Goal: Task Accomplishment & Management: Use online tool/utility

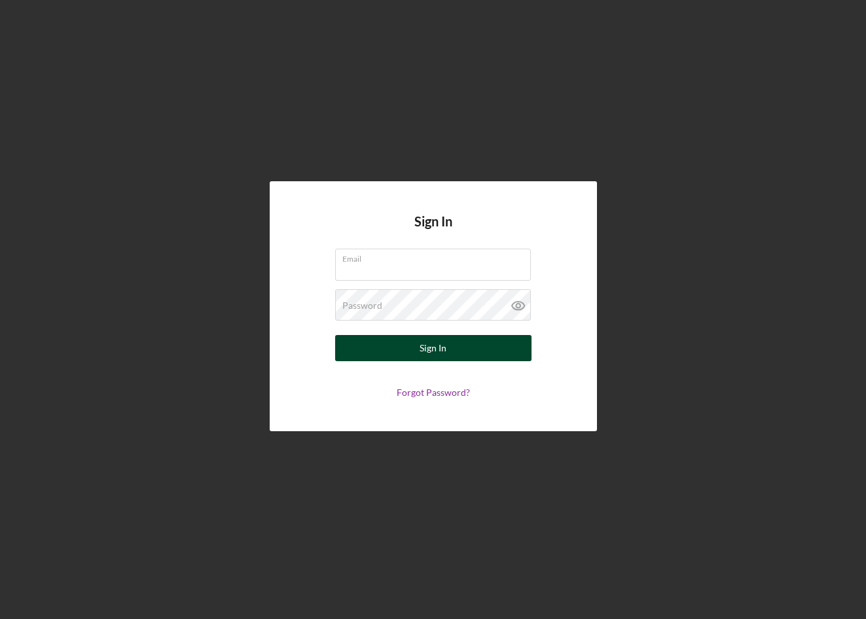
type input "[EMAIL_ADDRESS][DOMAIN_NAME]"
click at [464, 357] on button "Sign In" at bounding box center [433, 348] width 196 height 26
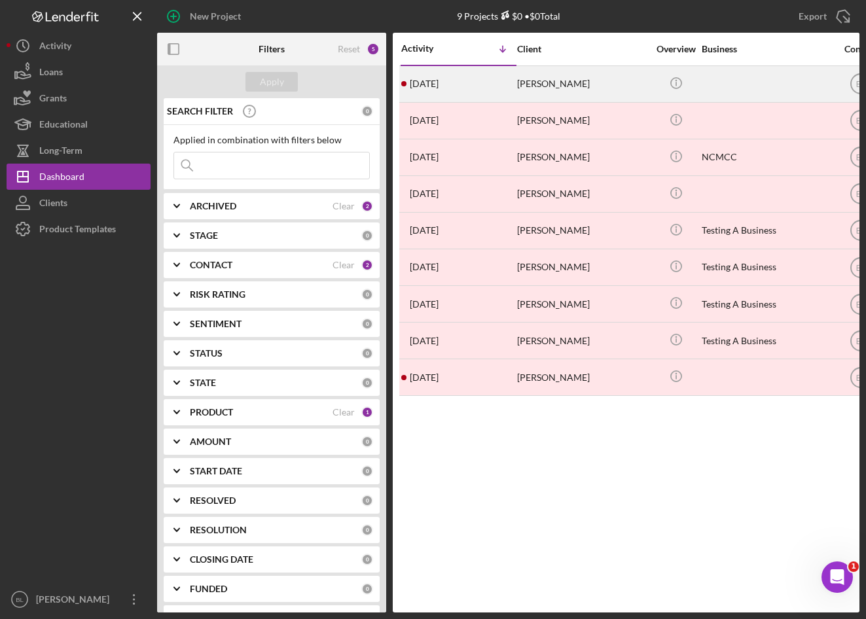
click at [540, 84] on div "[PERSON_NAME]" at bounding box center [582, 84] width 131 height 35
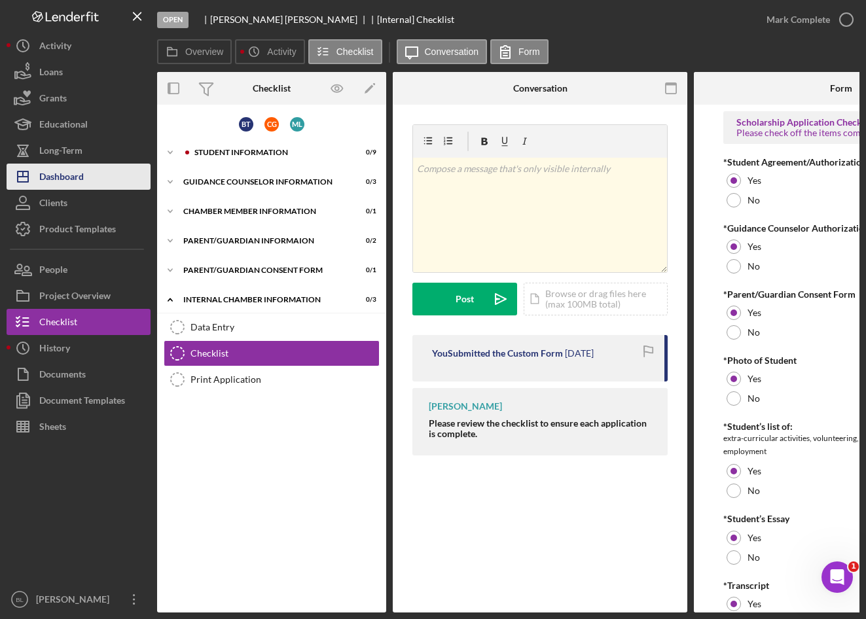
drag, startPoint x: 56, startPoint y: 175, endPoint x: 120, endPoint y: 169, distance: 64.4
click at [56, 175] on div "Dashboard" at bounding box center [61, 178] width 45 height 29
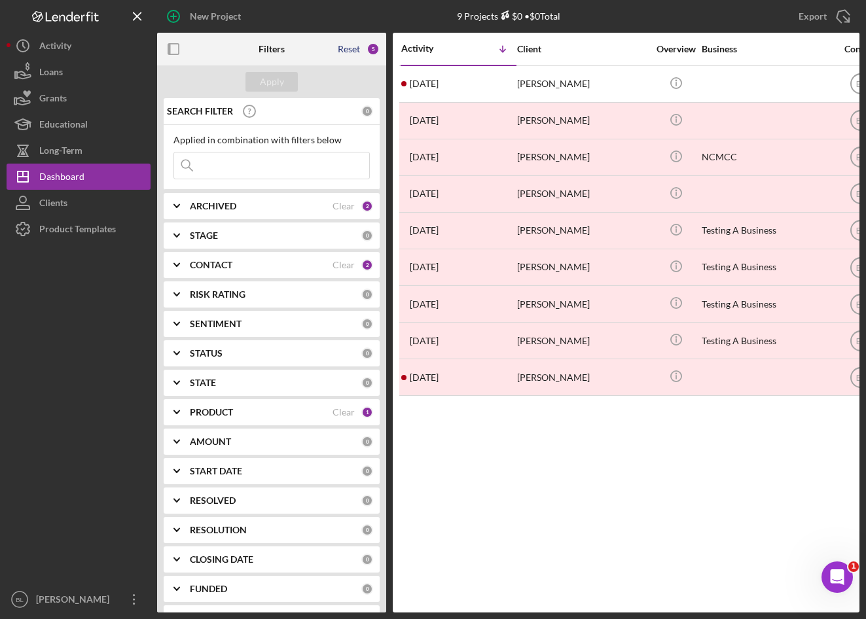
click at [353, 48] on div "Reset" at bounding box center [349, 49] width 22 height 10
click at [198, 207] on b "ARCHIVED" at bounding box center [213, 206] width 46 height 10
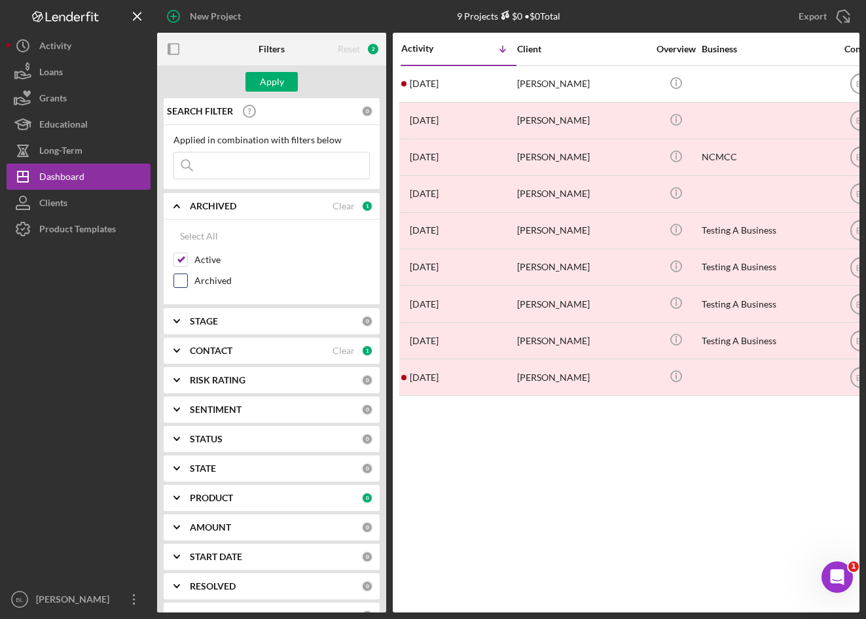
click at [181, 278] on input "Archived" at bounding box center [180, 280] width 13 height 13
checkbox input "true"
click at [183, 209] on icon "Icon/Expander" at bounding box center [176, 206] width 33 height 33
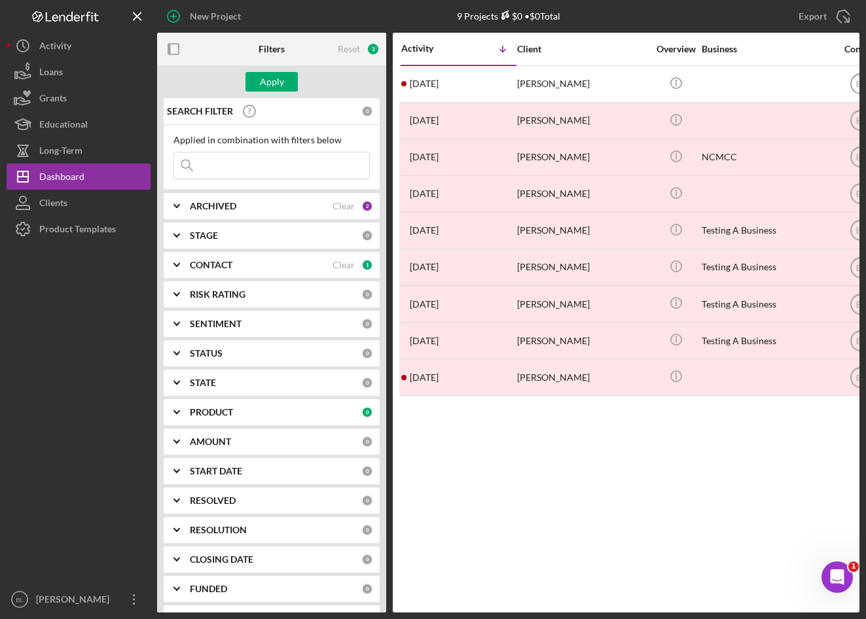
click at [200, 237] on b "STAGE" at bounding box center [204, 235] width 28 height 10
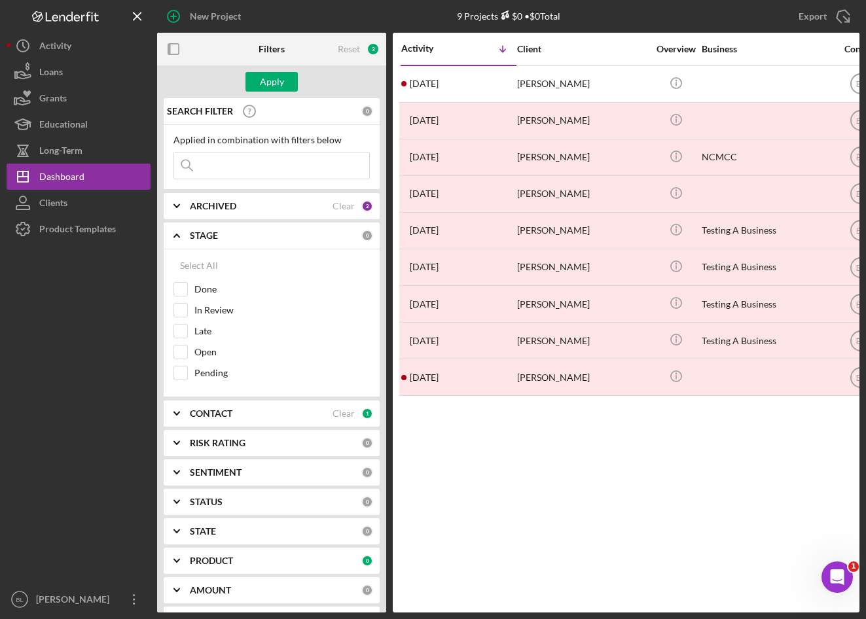
click at [200, 237] on b "STAGE" at bounding box center [204, 235] width 28 height 10
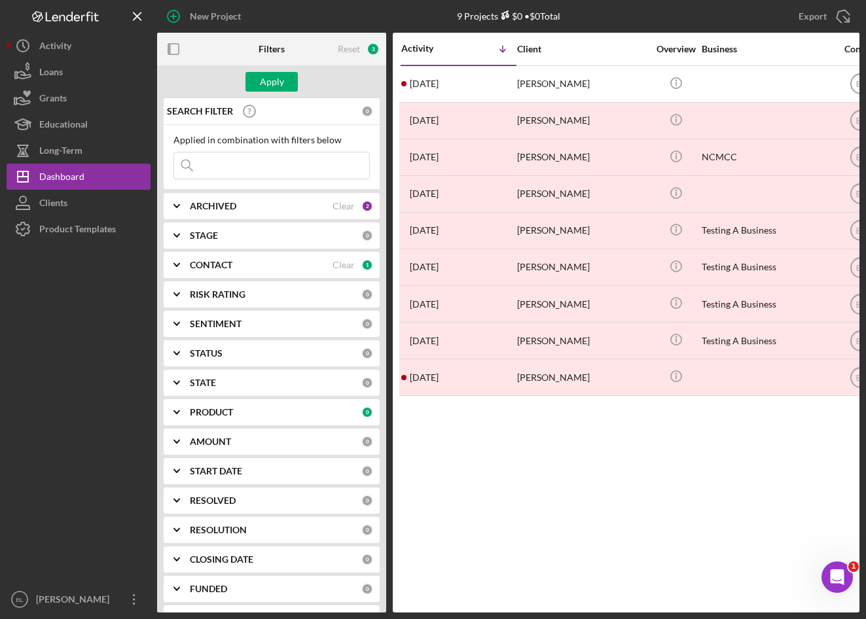
click at [199, 266] on b "CONTACT" at bounding box center [211, 265] width 43 height 10
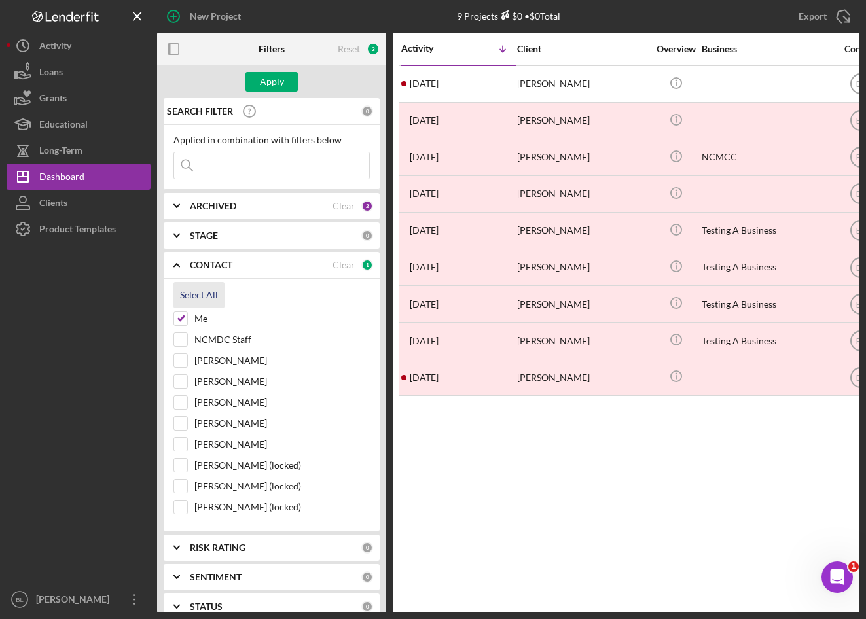
click at [196, 296] on div "Select All" at bounding box center [199, 295] width 38 height 26
checkbox input "true"
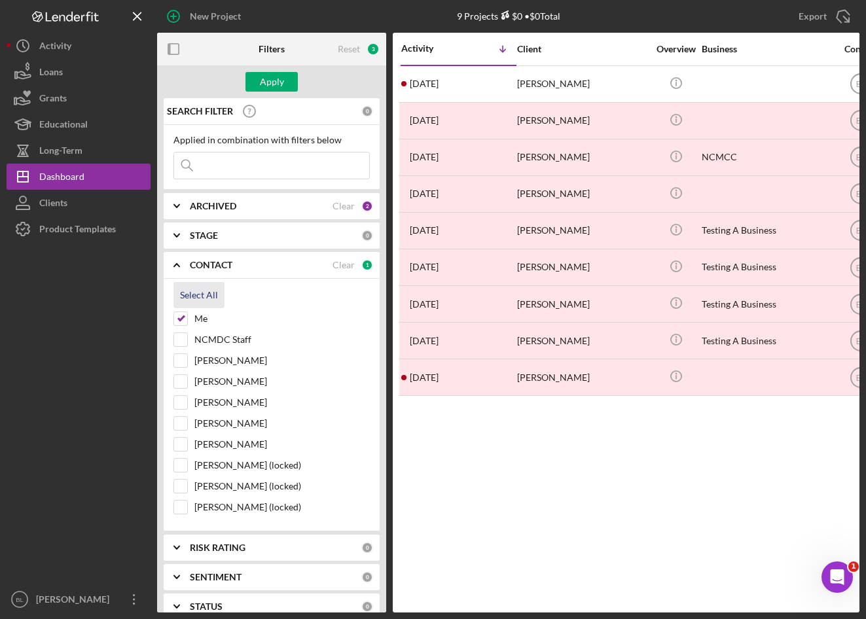
checkbox input "true"
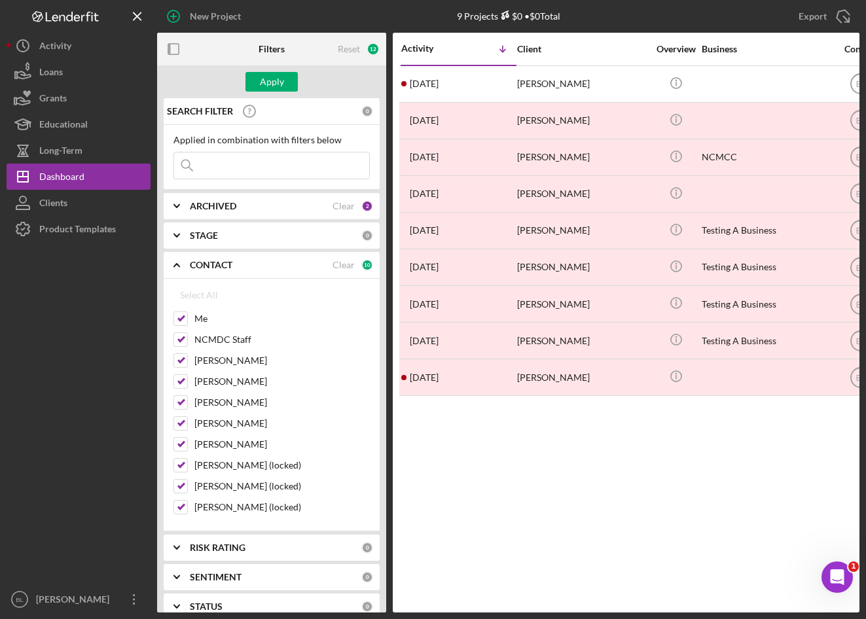
click at [191, 263] on icon "Icon/Expander" at bounding box center [176, 265] width 33 height 33
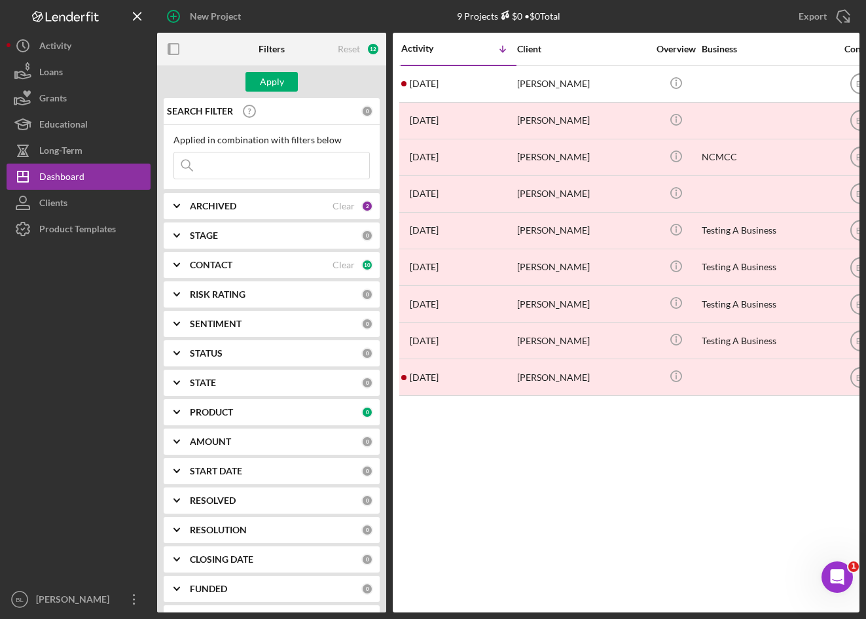
click at [225, 289] on b "RISK RATING" at bounding box center [218, 294] width 56 height 10
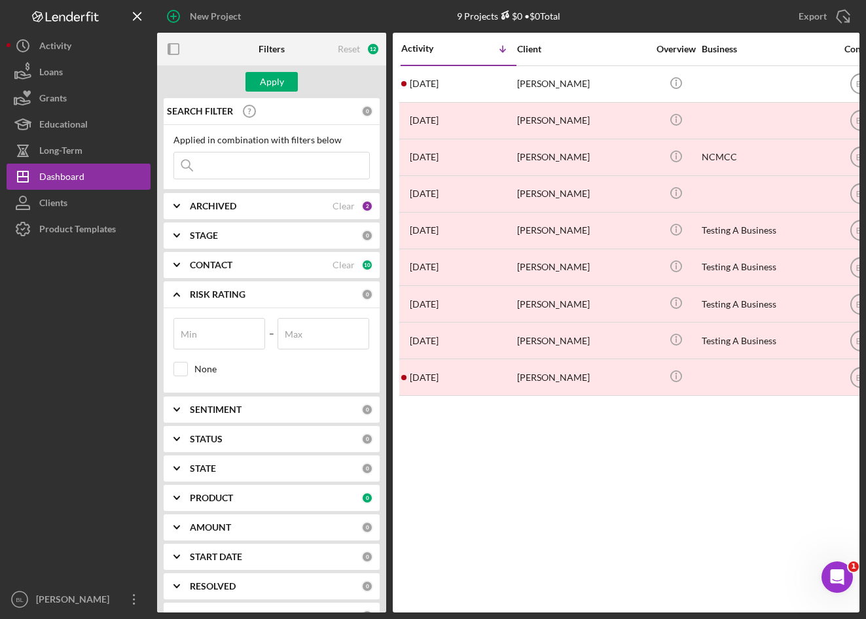
click at [225, 289] on b "RISK RATING" at bounding box center [218, 294] width 56 height 10
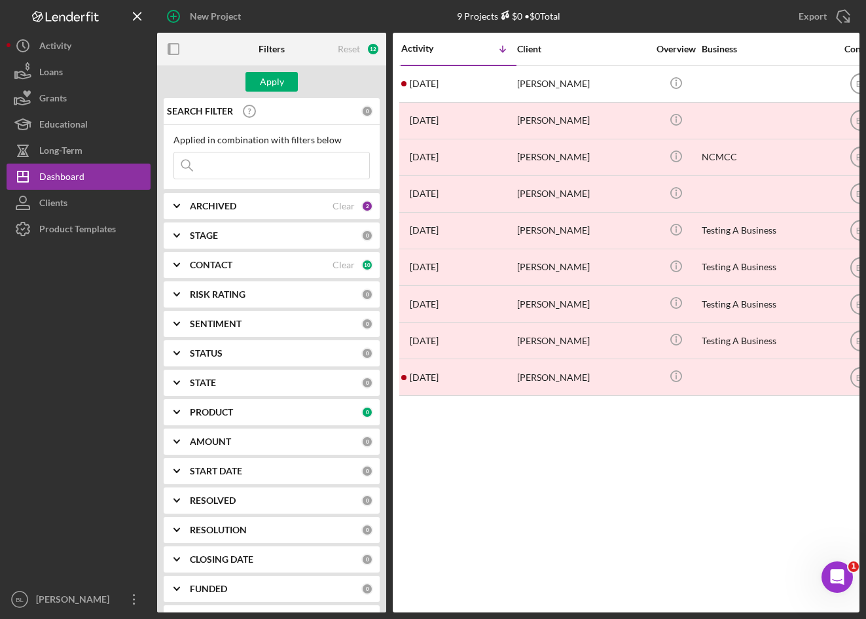
click at [208, 408] on b "PRODUCT" at bounding box center [211, 412] width 43 height 10
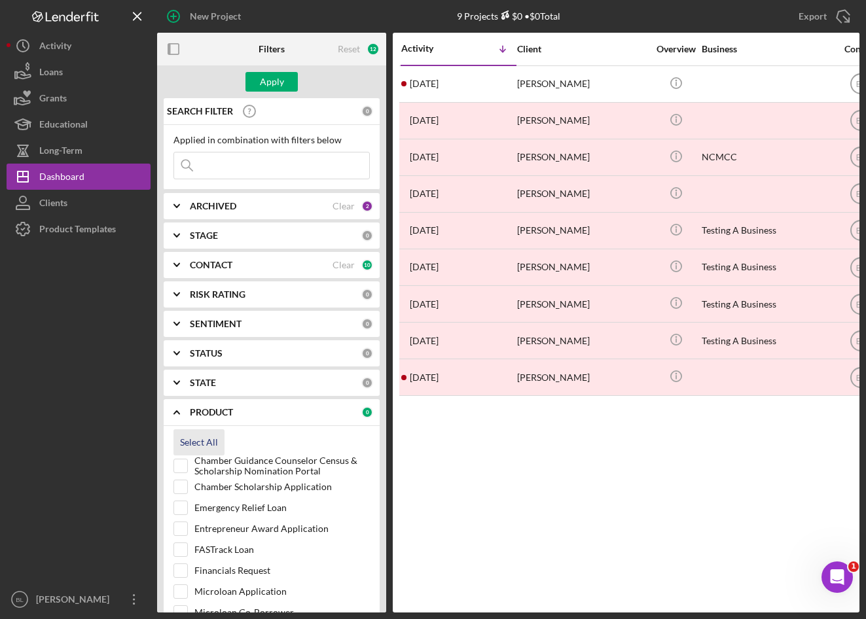
click at [190, 439] on div "Select All" at bounding box center [199, 442] width 38 height 26
checkbox input "true"
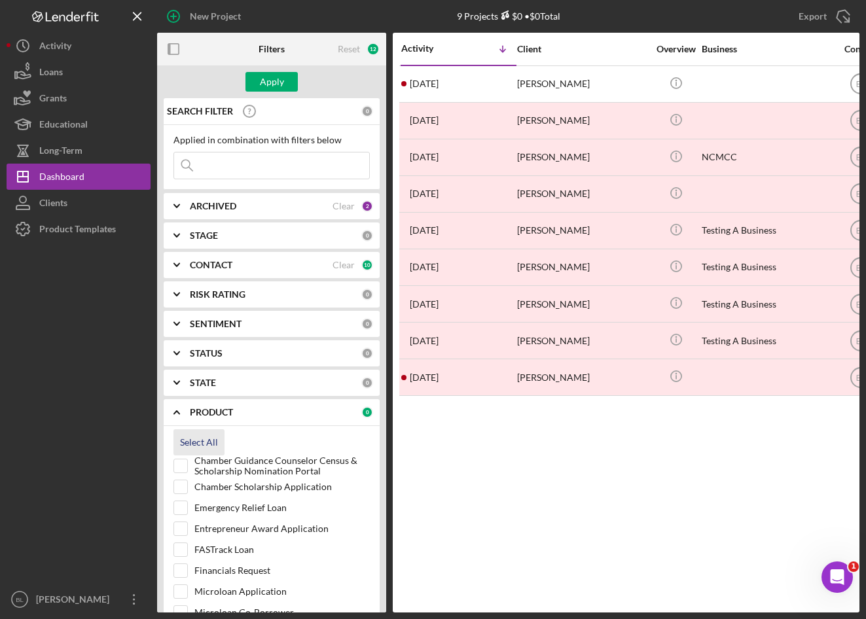
checkbox input "true"
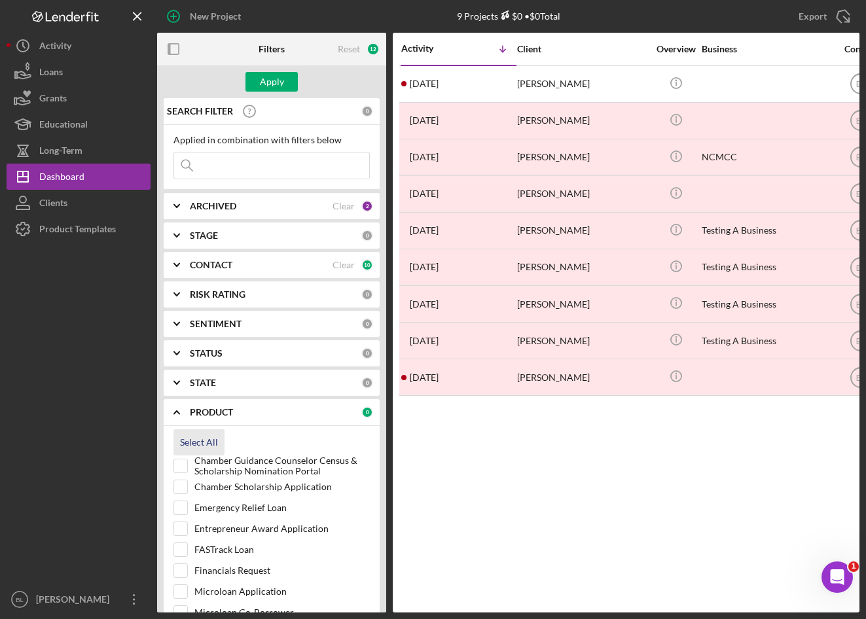
checkbox input "true"
click at [215, 410] on b "PRODUCT" at bounding box center [211, 412] width 43 height 10
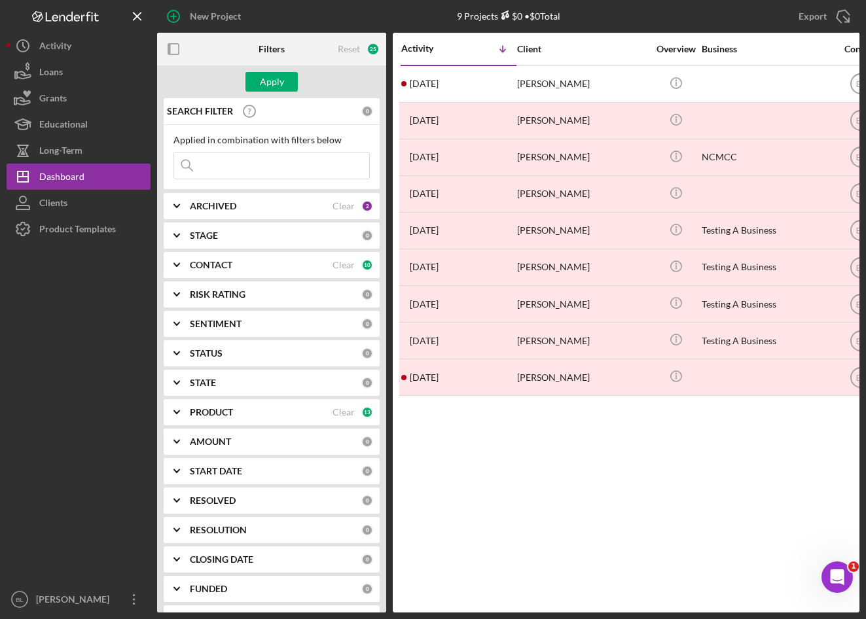
click at [223, 170] on input at bounding box center [271, 166] width 195 height 26
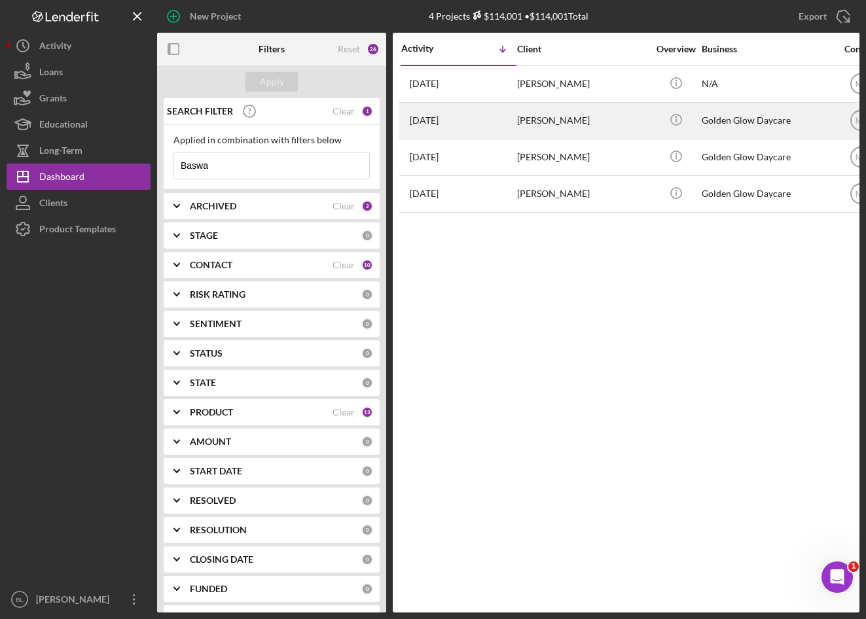
type input "Baswa"
click at [623, 122] on div "[PERSON_NAME]" at bounding box center [582, 120] width 131 height 35
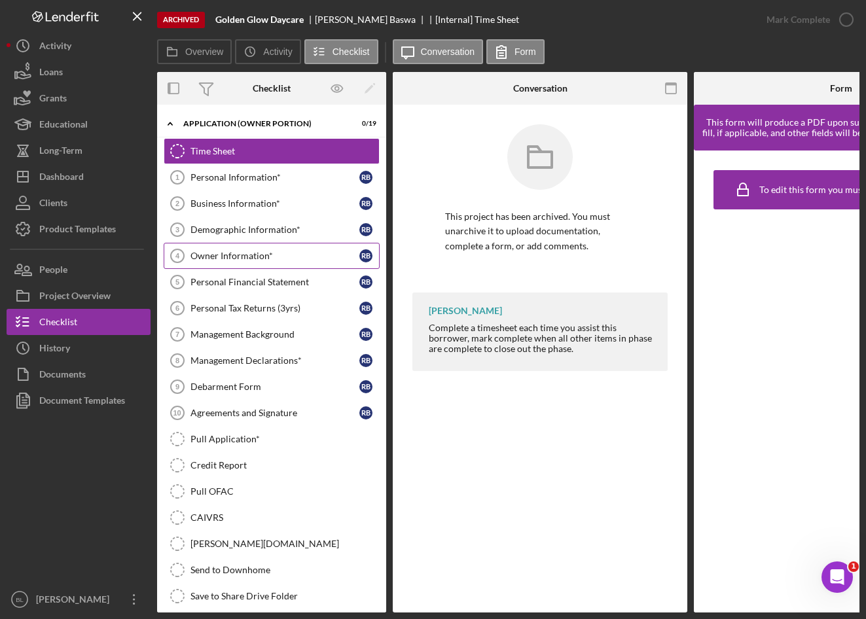
click at [265, 251] on div "Owner Information*" at bounding box center [274, 256] width 169 height 10
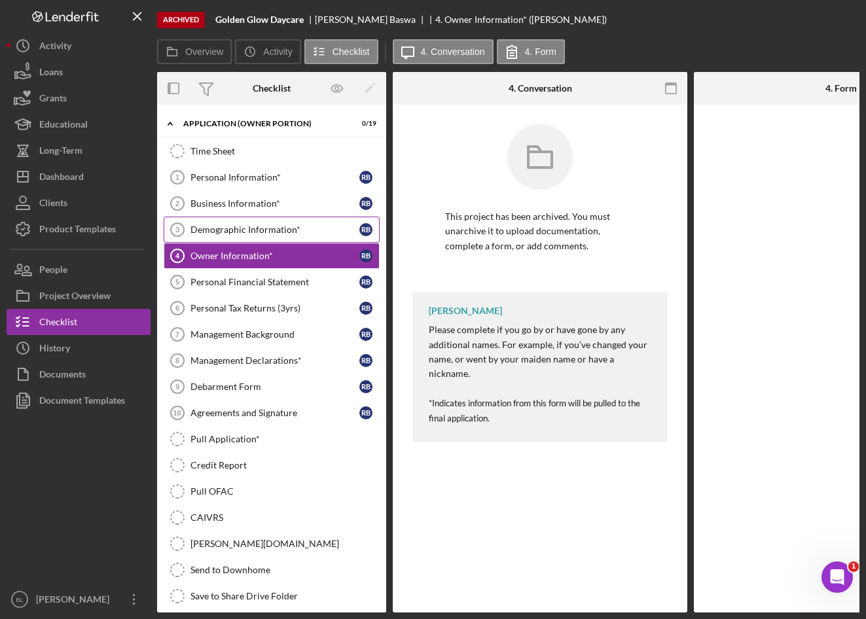
click at [264, 219] on link "Demographic Information* 3 Demographic Information* R B" at bounding box center [272, 230] width 216 height 26
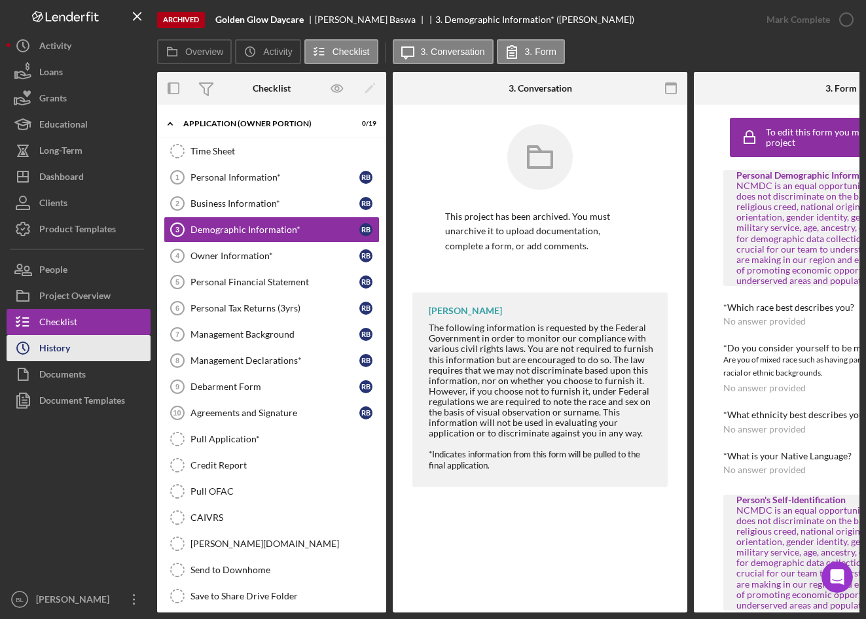
click at [77, 338] on button "Icon/History History" at bounding box center [79, 348] width 144 height 26
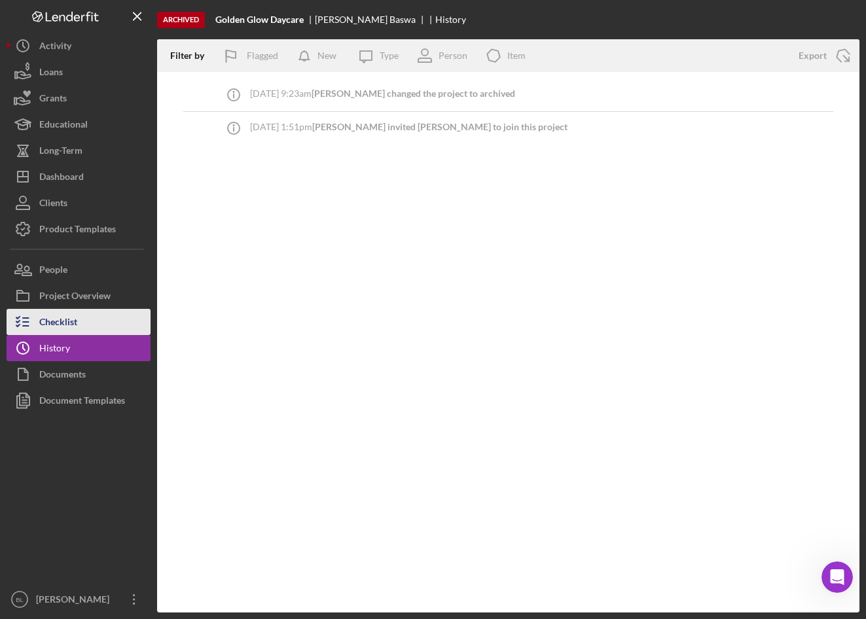
click at [105, 319] on button "Checklist" at bounding box center [79, 322] width 144 height 26
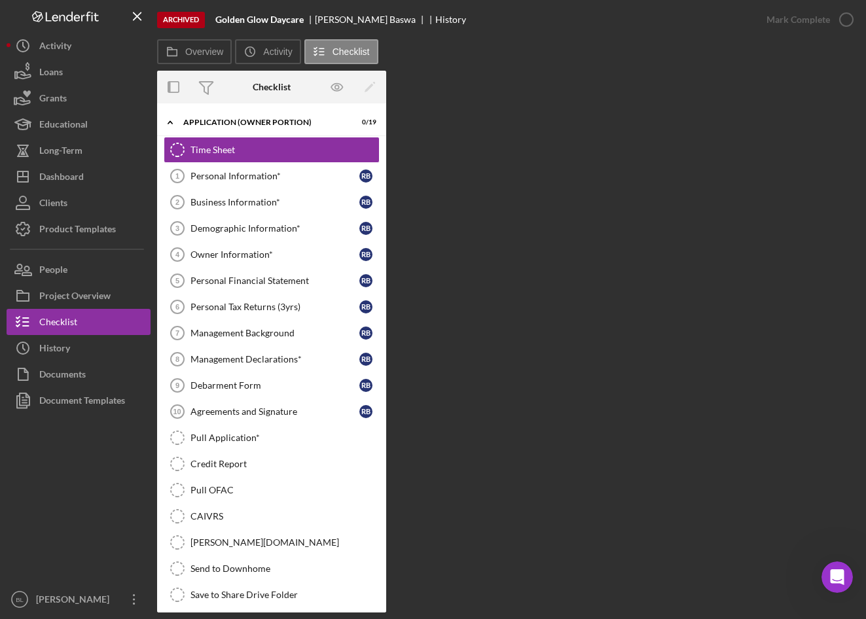
click at [555, 321] on div "Overview Internal Workflow Stage Open Icon/Dropdown Arrow Icon/Archived Archive…" at bounding box center [508, 342] width 702 height 542
drag, startPoint x: 535, startPoint y: 198, endPoint x: 415, endPoint y: 27, distance: 209.2
click at [535, 198] on div "Overview Internal Workflow Stage Open Icon/Dropdown Arrow Icon/Archived Archive…" at bounding box center [508, 342] width 702 height 542
click at [75, 179] on div "Dashboard" at bounding box center [61, 178] width 45 height 29
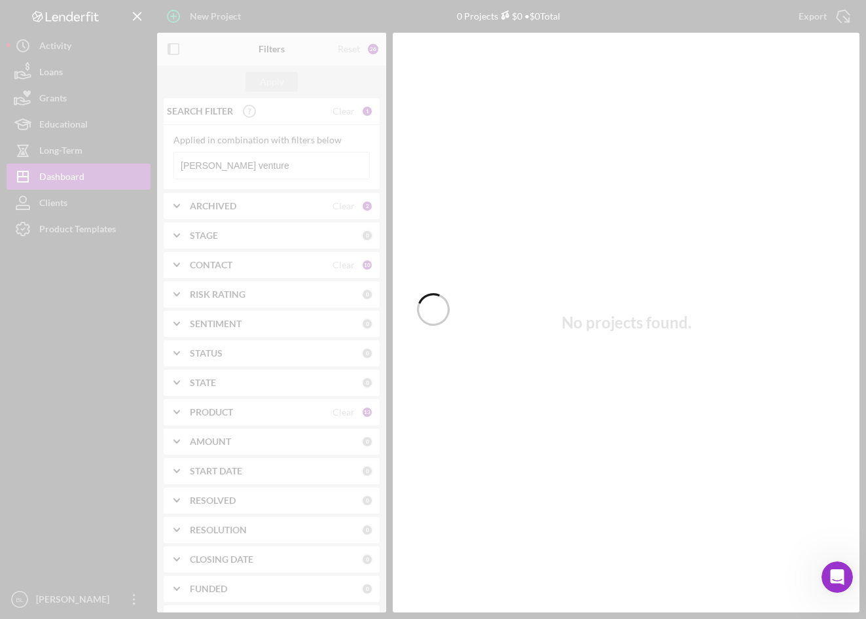
click at [261, 162] on div at bounding box center [433, 309] width 866 height 619
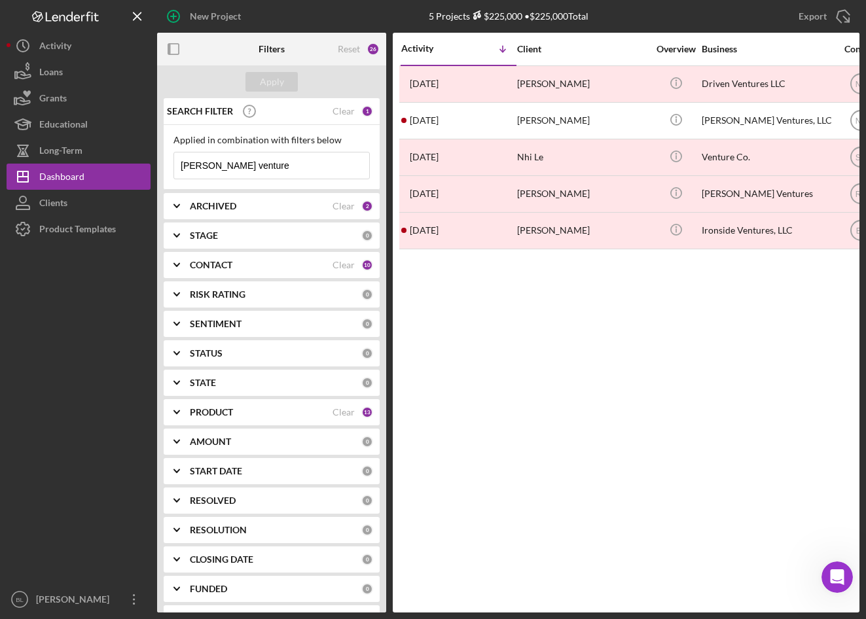
drag, startPoint x: 273, startPoint y: 172, endPoint x: -3, endPoint y: 172, distance: 275.6
click at [0, 172] on html "New Project 5 Projects $225,000 • $225,000 Total [PERSON_NAME] venture Export I…" at bounding box center [433, 309] width 866 height 619
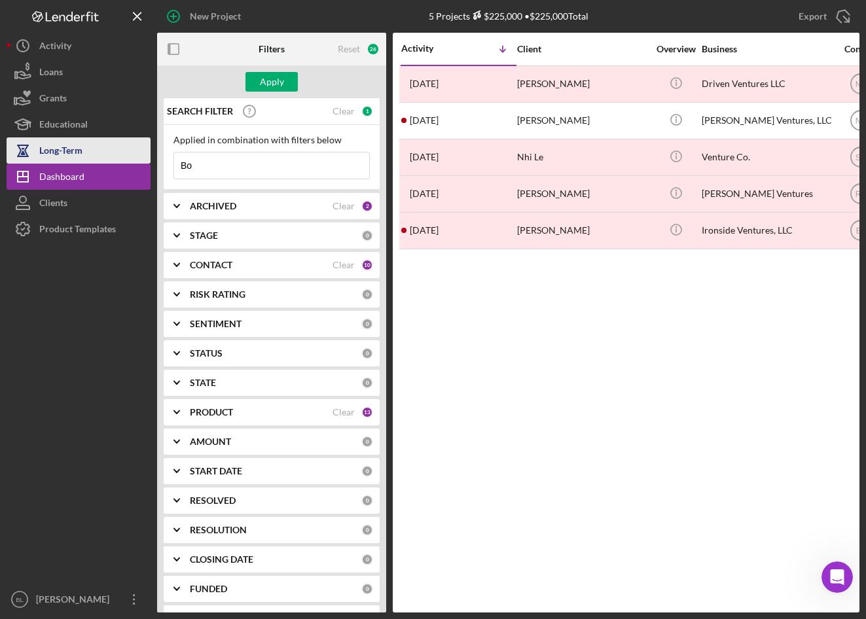
type input "B"
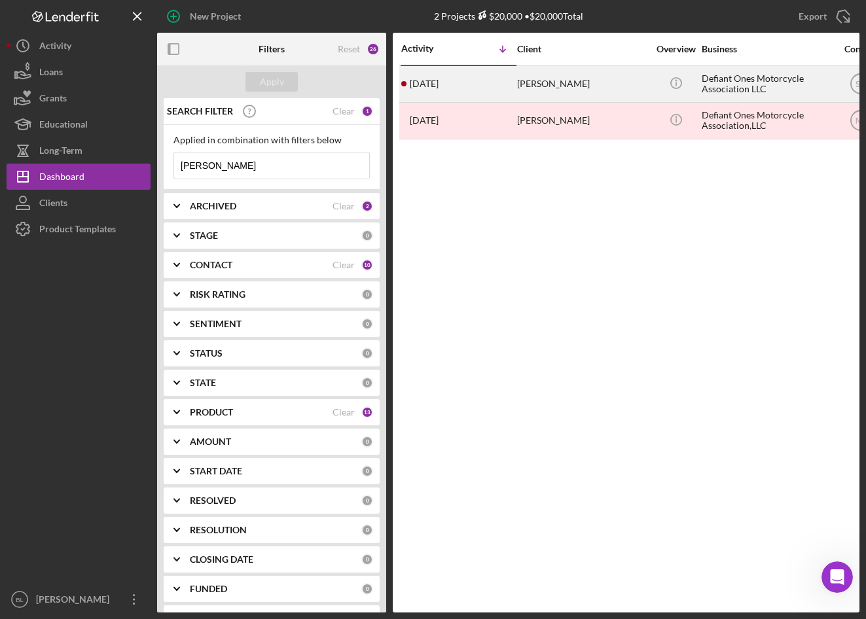
type input "[PERSON_NAME]"
click at [545, 77] on div "[PERSON_NAME]" at bounding box center [582, 84] width 131 height 35
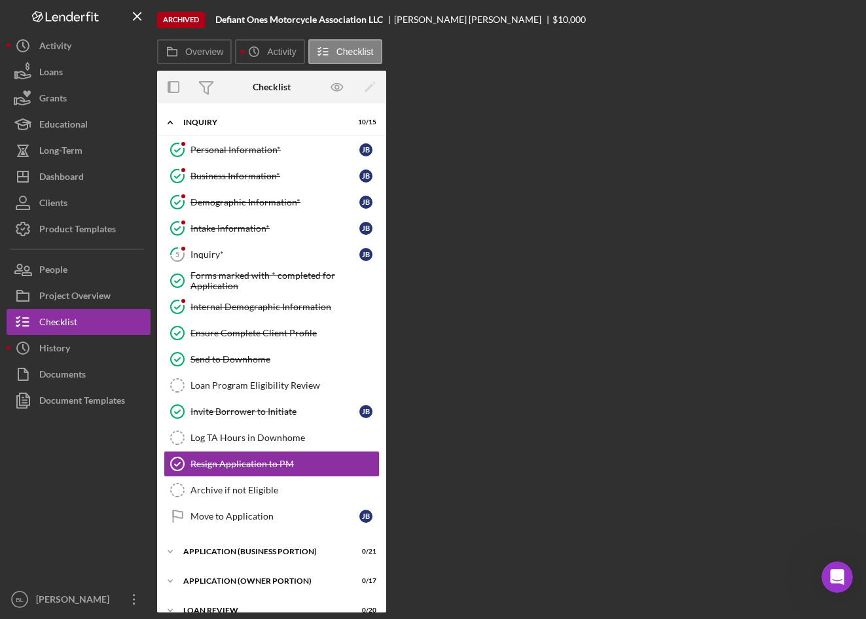
scroll to position [106, 0]
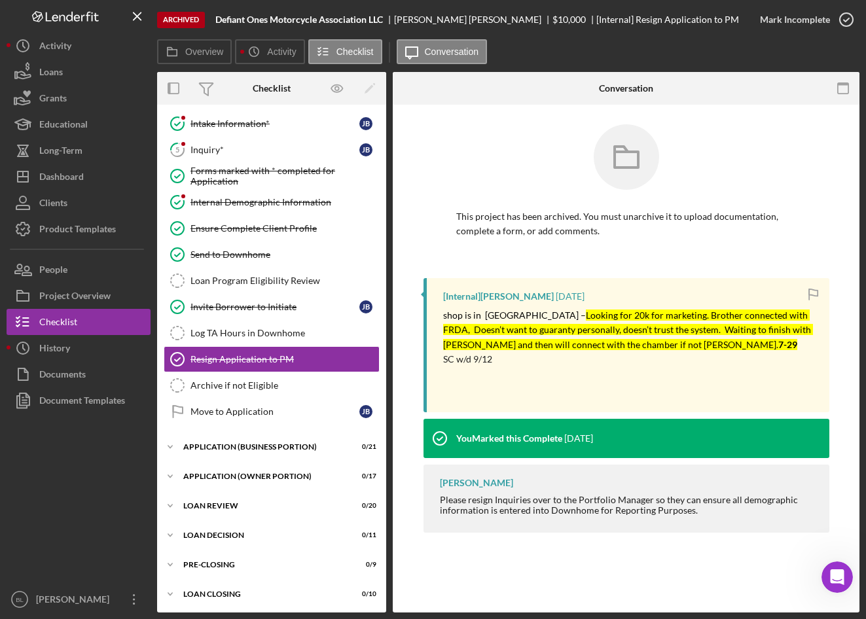
click at [679, 348] on p "shop is in [GEOGRAPHIC_DATA] – Looking for 20k for marketing. Brother connected…" at bounding box center [629, 330] width 373 height 44
click at [673, 351] on p "shop is in [GEOGRAPHIC_DATA] – Looking for 20k for marketing. Brother connected…" at bounding box center [629, 330] width 373 height 44
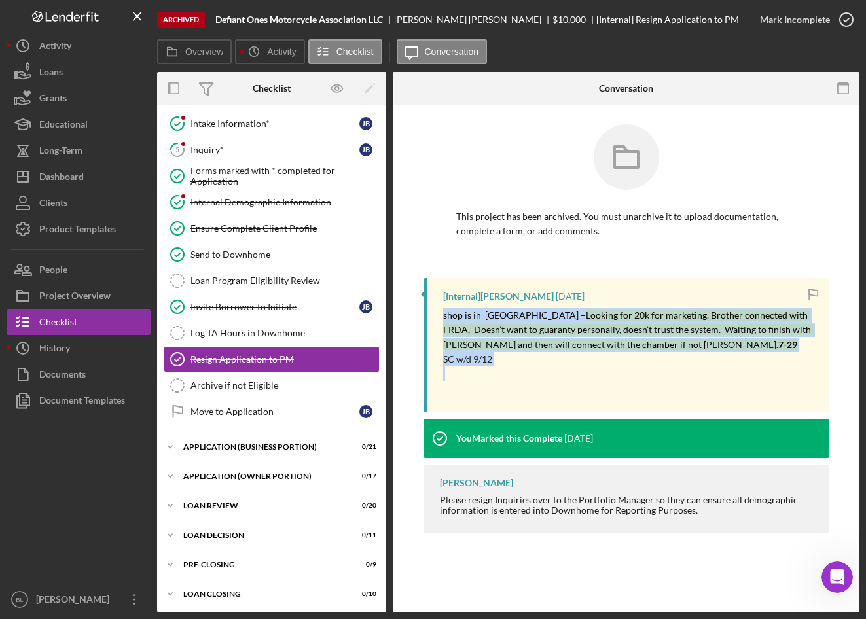
drag, startPoint x: 439, startPoint y: 310, endPoint x: 699, endPoint y: 374, distance: 268.5
click at [699, 374] on div "[Internal] [PERSON_NAME] [DATE] shop is in [GEOGRAPHIC_DATA] – Looking for 20k …" at bounding box center [626, 345] width 406 height 134
drag, startPoint x: 699, startPoint y: 374, endPoint x: 641, endPoint y: 372, distance: 58.3
click at [641, 372] on p at bounding box center [629, 374] width 373 height 14
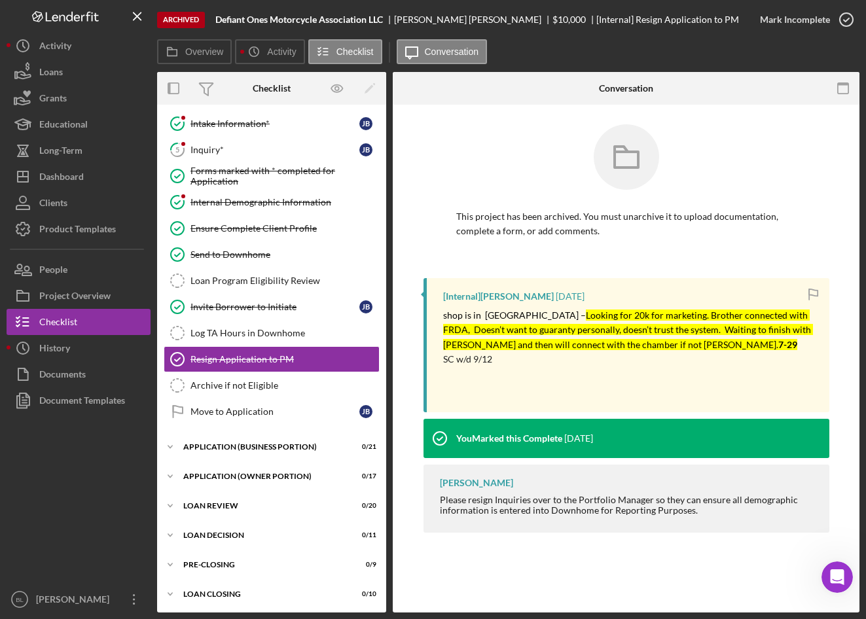
click at [565, 350] on mark "Looking for 20k for marketing. Brother connected with FRDA, Doesn’t want to gua…" at bounding box center [628, 330] width 370 height 41
drag, startPoint x: 565, startPoint y: 350, endPoint x: 537, endPoint y: 315, distance: 44.3
click at [537, 315] on mark "Looking for 20k for marketing. Brother connected with FRDA, Doesn’t want to gua…" at bounding box center [628, 330] width 370 height 41
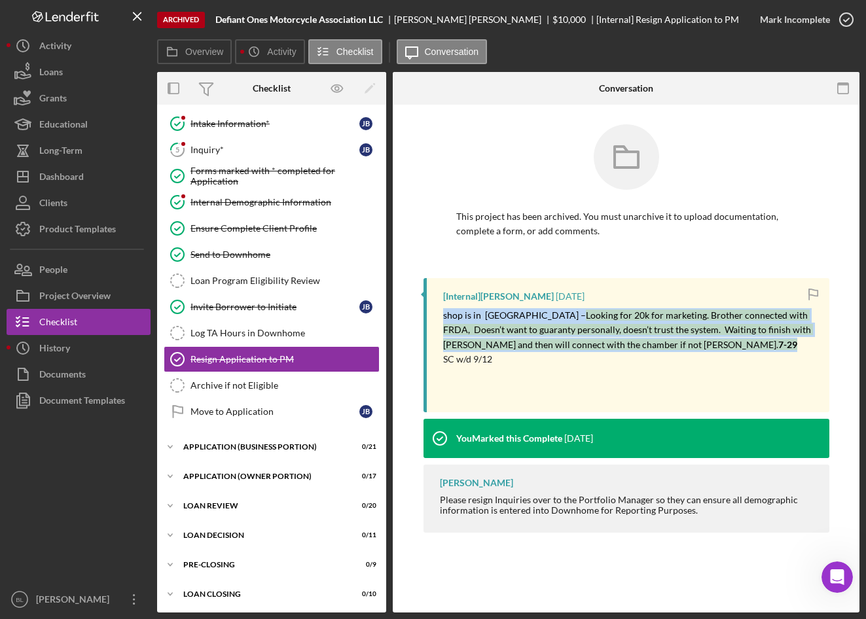
drag, startPoint x: 440, startPoint y: 315, endPoint x: 644, endPoint y: 344, distance: 206.2
click at [644, 344] on div "[Internal] [PERSON_NAME] [DATE] shop is in [GEOGRAPHIC_DATA] – Looking for 20k …" at bounding box center [626, 345] width 406 height 134
copy p "shop is in [GEOGRAPHIC_DATA] – Looking for 20k for marketing. Brother connected…"
click at [67, 352] on div "History" at bounding box center [54, 349] width 31 height 29
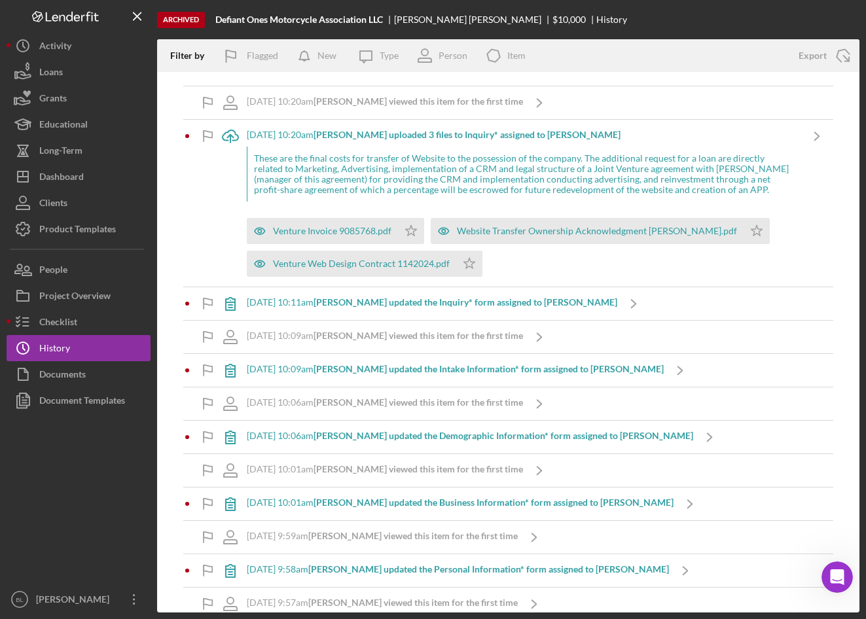
scroll to position [2275, 0]
drag, startPoint x: 88, startPoint y: 183, endPoint x: 52, endPoint y: 231, distance: 60.0
click at [88, 183] on button "Icon/Dashboard Dashboard" at bounding box center [79, 177] width 144 height 26
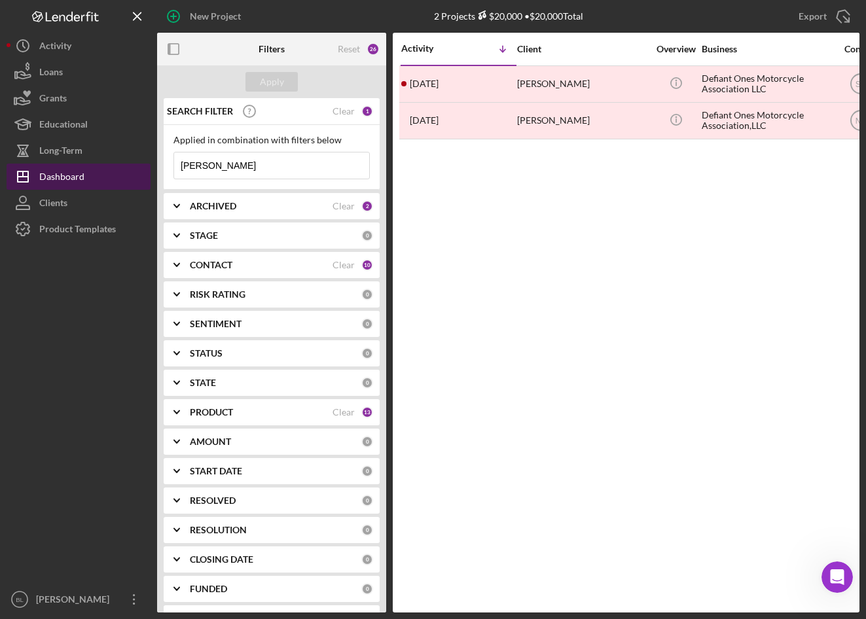
drag, startPoint x: 250, startPoint y: 164, endPoint x: 58, endPoint y: 179, distance: 192.4
click at [96, 168] on div "New Project 2 Projects $20,000 • $20,000 Total [PERSON_NAME] Export Icon/Export…" at bounding box center [433, 306] width 853 height 613
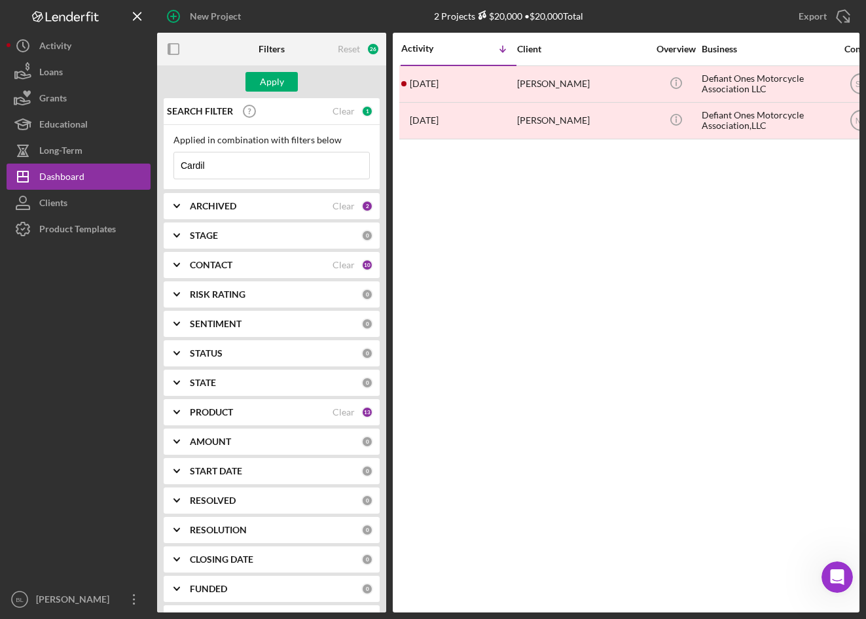
type input "[PERSON_NAME]"
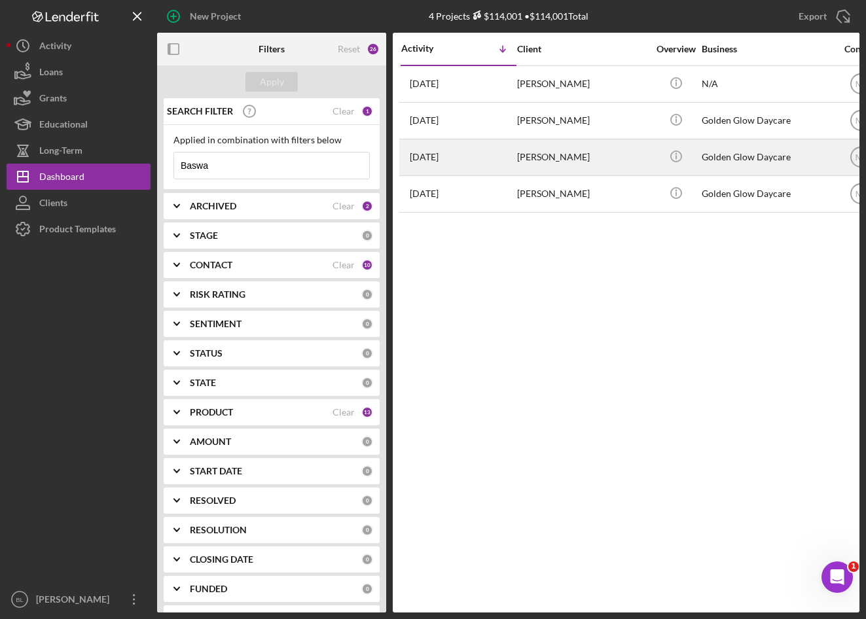
click at [550, 162] on div "[PERSON_NAME]" at bounding box center [582, 157] width 131 height 35
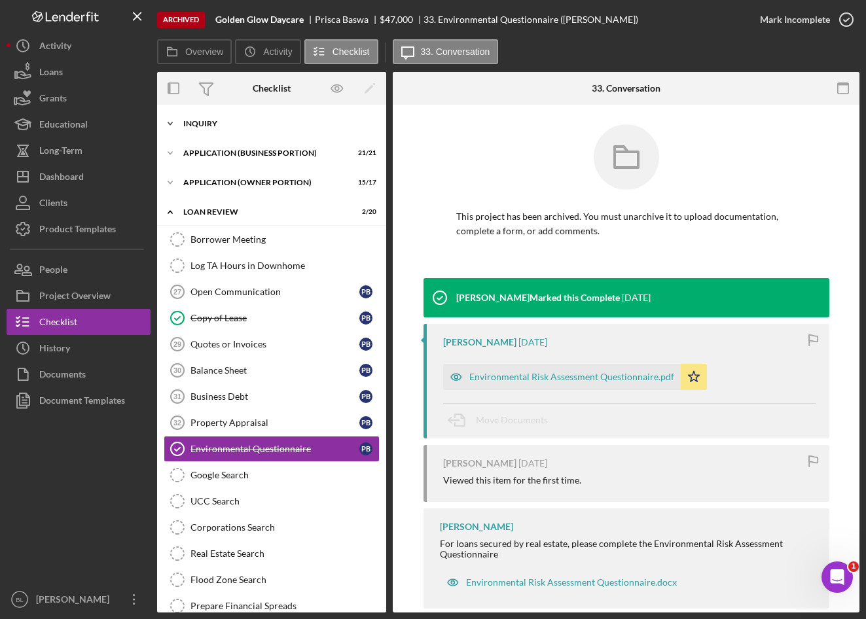
click at [204, 123] on div "INQUIRY" at bounding box center [276, 124] width 187 height 8
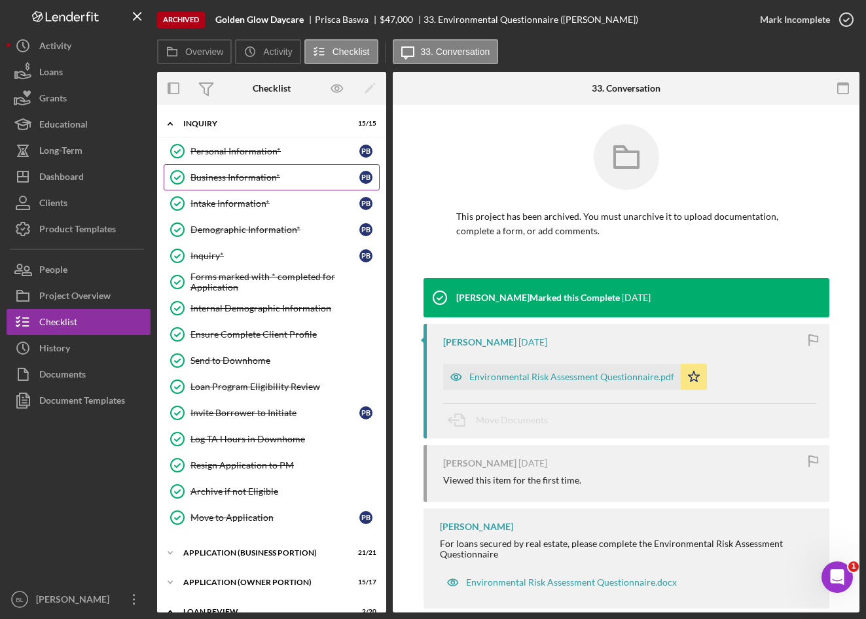
click at [219, 173] on div "Business Information*" at bounding box center [274, 177] width 169 height 10
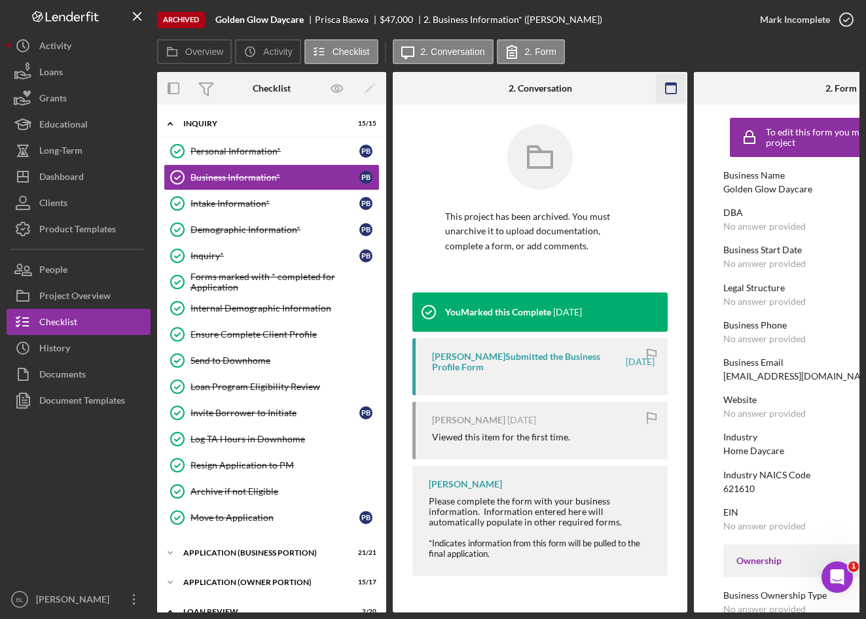
click at [670, 83] on rect "button" at bounding box center [671, 84] width 10 height 3
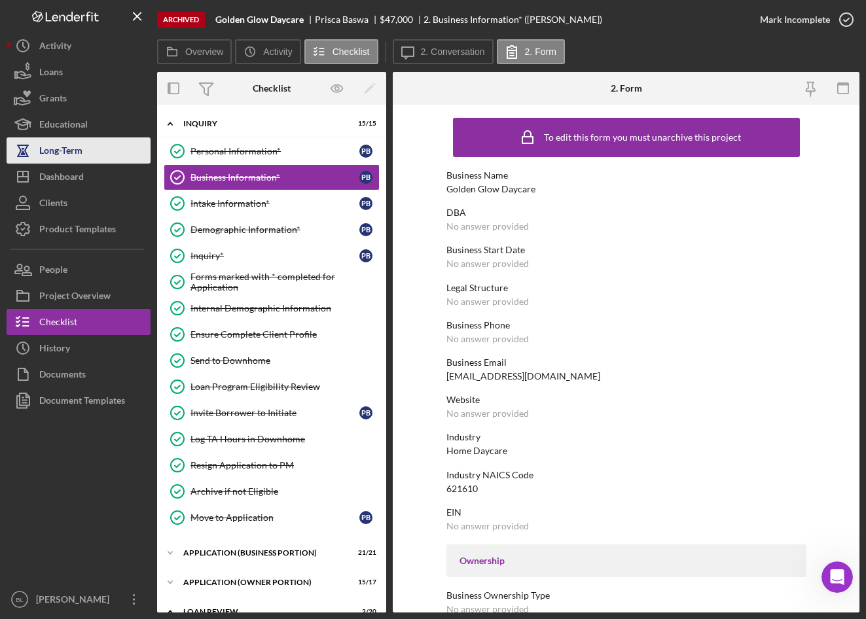
drag, startPoint x: 88, startPoint y: 175, endPoint x: 125, endPoint y: 153, distance: 43.1
click at [88, 175] on button "Icon/Dashboard Dashboard" at bounding box center [79, 177] width 144 height 26
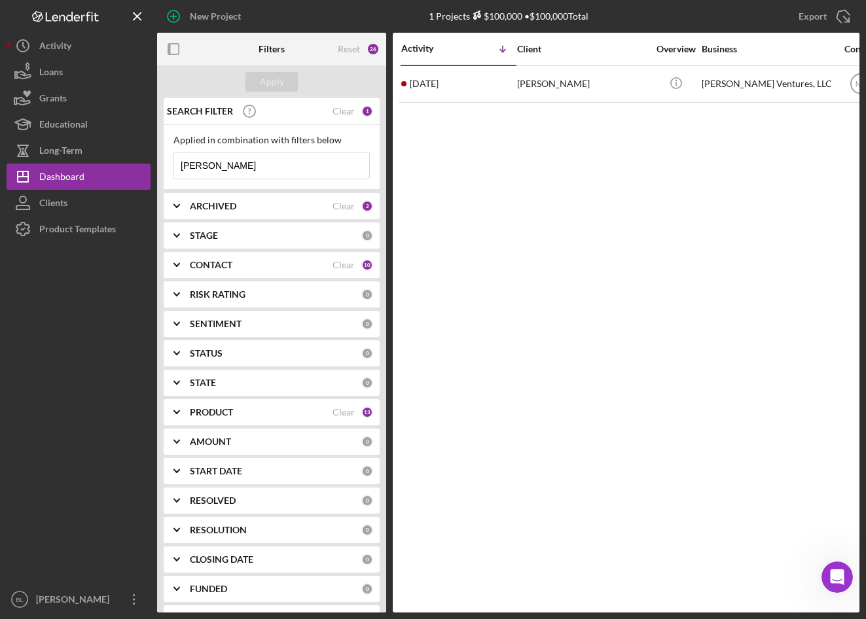
click at [257, 162] on input "[PERSON_NAME]" at bounding box center [271, 166] width 195 height 26
drag, startPoint x: 257, startPoint y: 162, endPoint x: 0, endPoint y: 158, distance: 257.3
click at [100, 154] on div "New Project 1 Projects $100,000 • $100,000 Total Cardillo Export Icon/Export Fi…" at bounding box center [433, 306] width 853 height 613
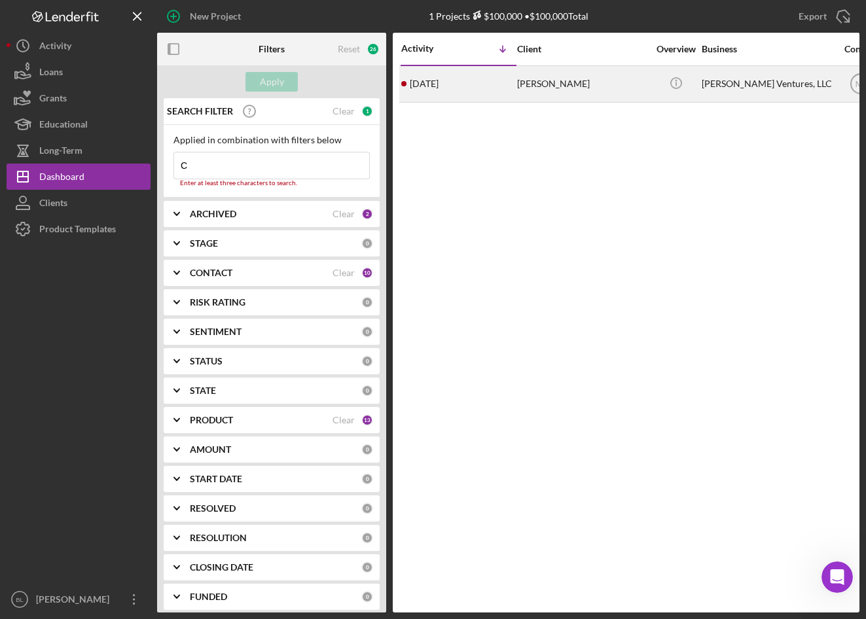
type input "C"
click at [439, 89] on time "[DATE]" at bounding box center [424, 84] width 29 height 10
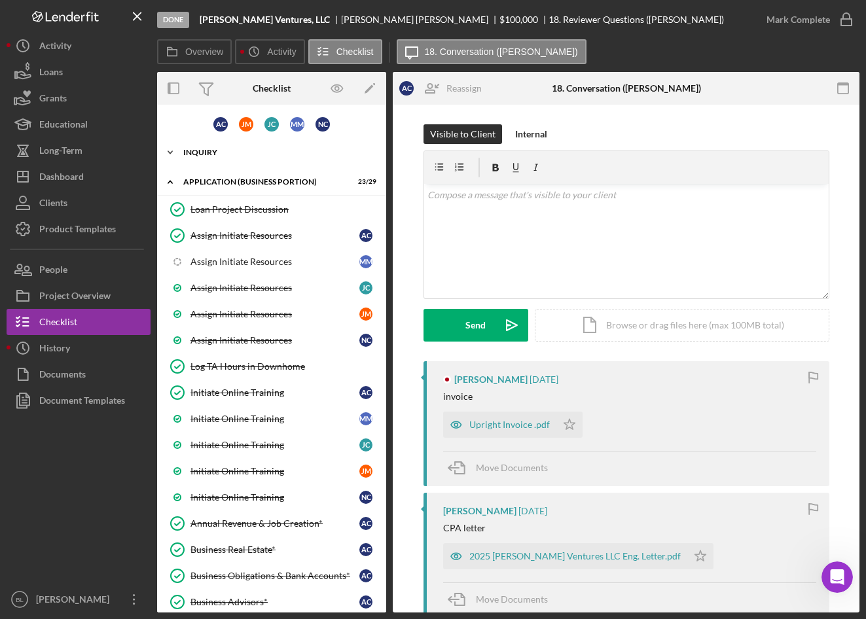
click at [201, 160] on div "Icon/Expander INQUIRY 21 / 27" at bounding box center [271, 152] width 229 height 26
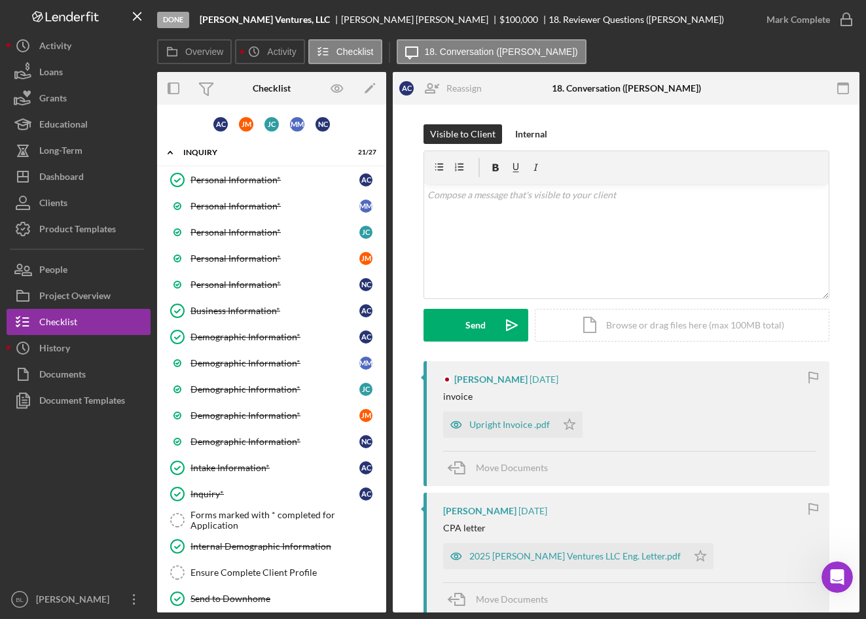
drag, startPoint x: 189, startPoint y: 128, endPoint x: 189, endPoint y: 138, distance: 9.8
drag, startPoint x: 216, startPoint y: 344, endPoint x: 204, endPoint y: 335, distance: 15.1
click at [216, 343] on link "Demographic Information* Demographic Information* A C" at bounding box center [272, 337] width 216 height 26
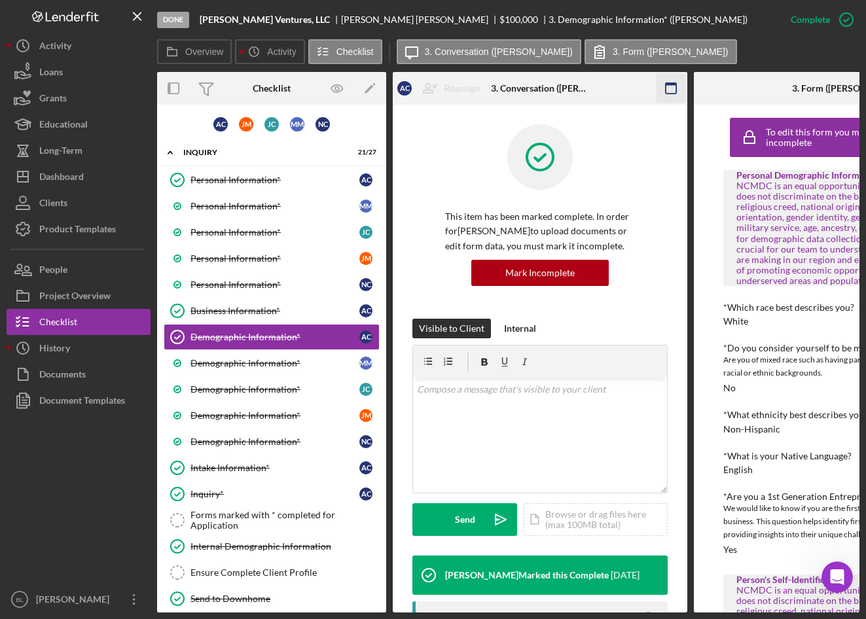
click at [670, 90] on icon "button" at bounding box center [671, 88] width 29 height 29
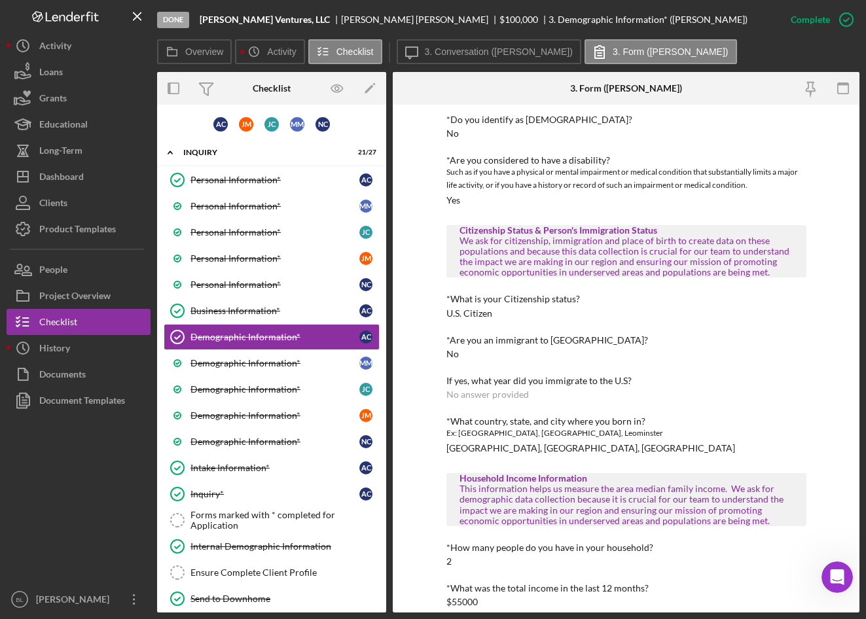
scroll to position [604, 0]
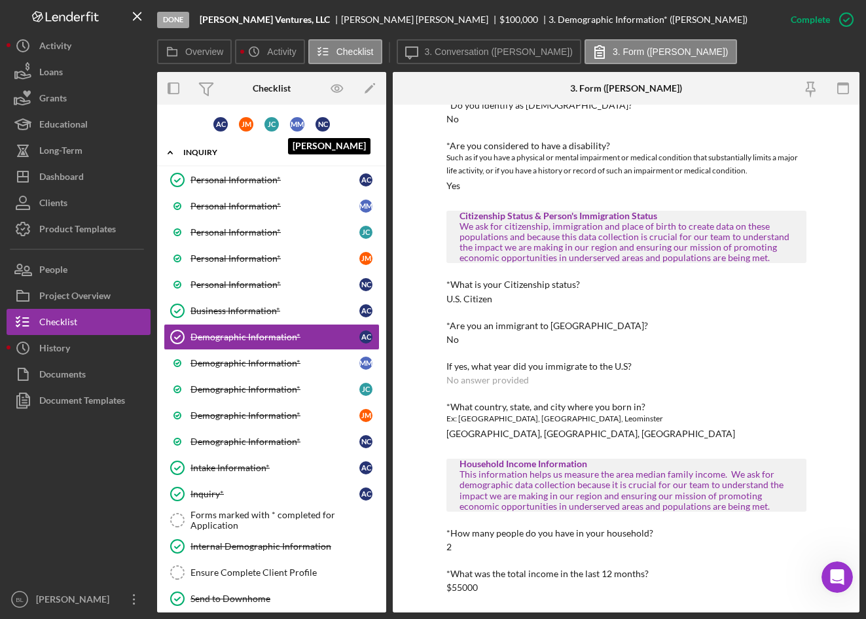
drag, startPoint x: 294, startPoint y: 128, endPoint x: 380, endPoint y: 158, distance: 91.5
click at [294, 128] on div "M M" at bounding box center [297, 124] width 14 height 14
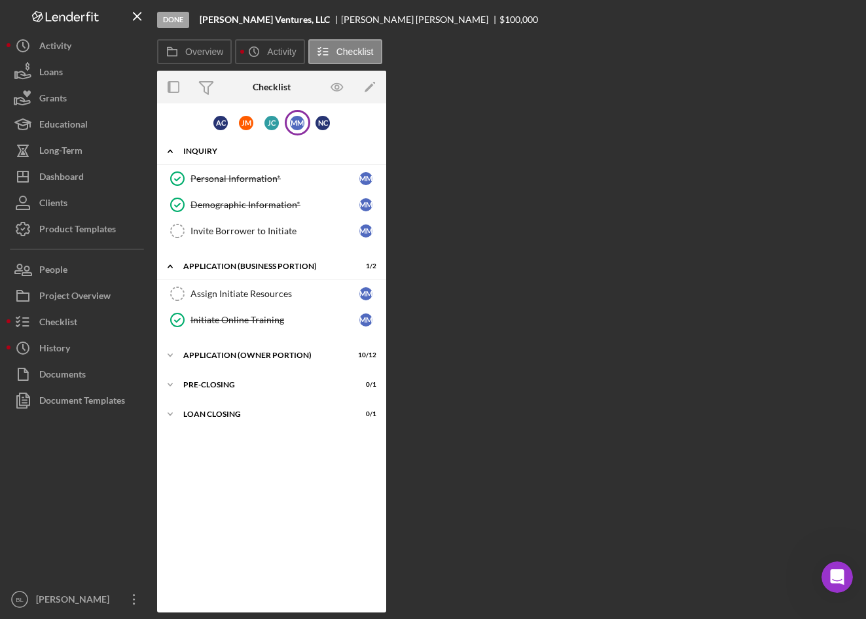
click at [190, 151] on div "INQUIRY" at bounding box center [276, 151] width 187 height 8
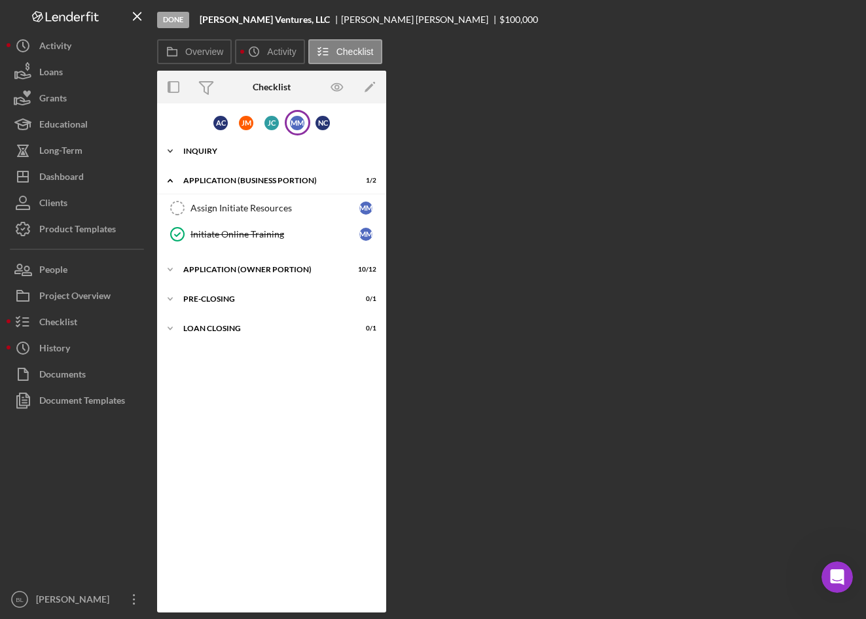
click at [206, 148] on div "INQUIRY" at bounding box center [276, 151] width 187 height 8
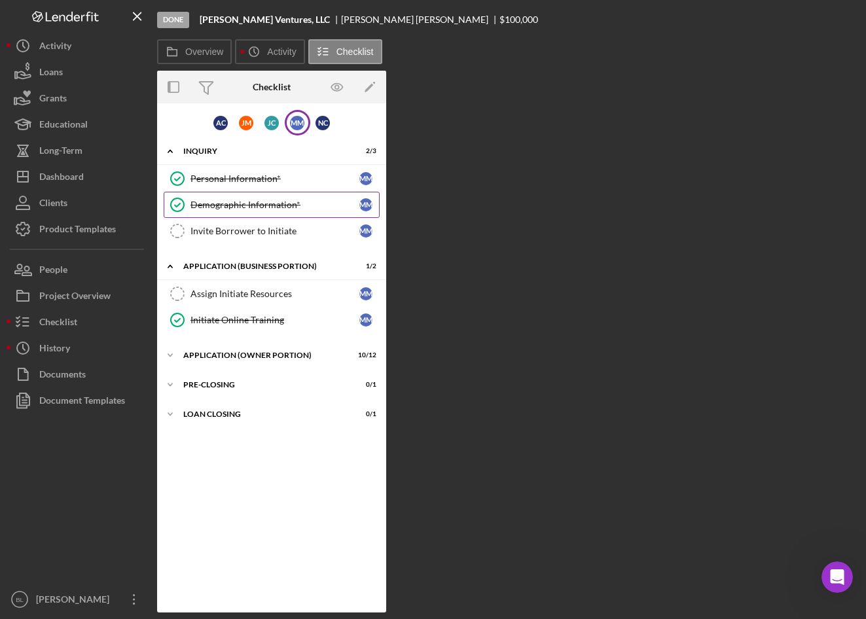
drag, startPoint x: 215, startPoint y: 205, endPoint x: 231, endPoint y: 210, distance: 16.6
click at [215, 206] on div "Demographic Information*" at bounding box center [274, 205] width 169 height 10
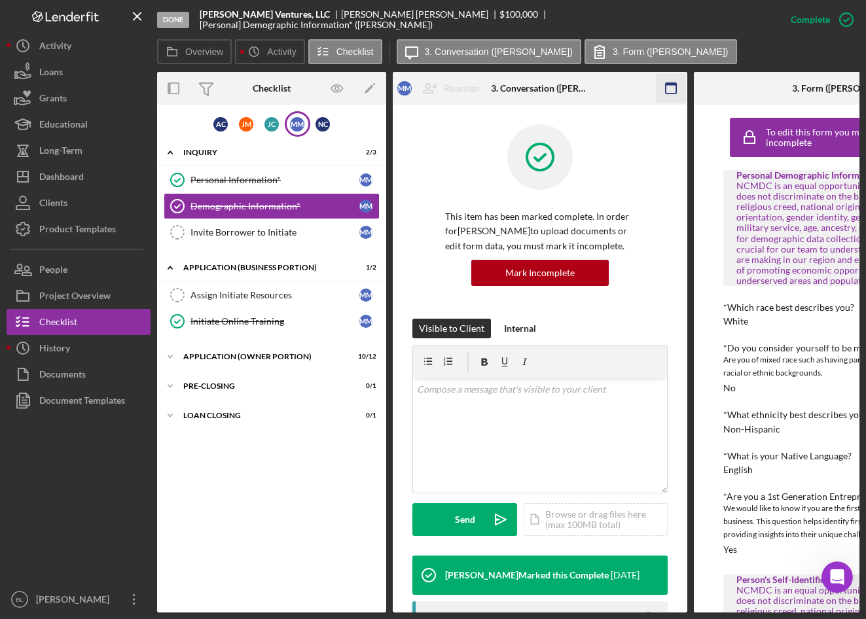
click at [670, 91] on icon "button" at bounding box center [671, 88] width 29 height 29
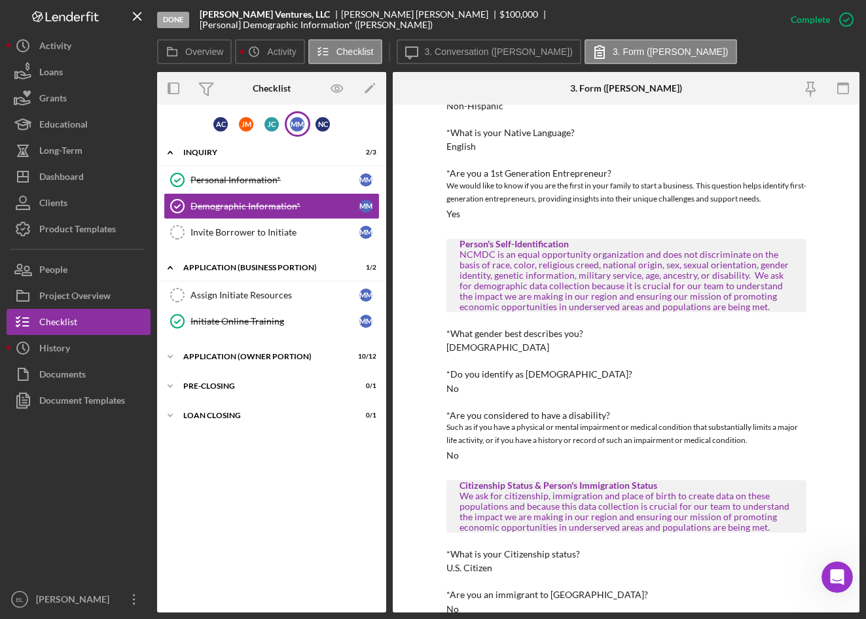
scroll to position [393, 0]
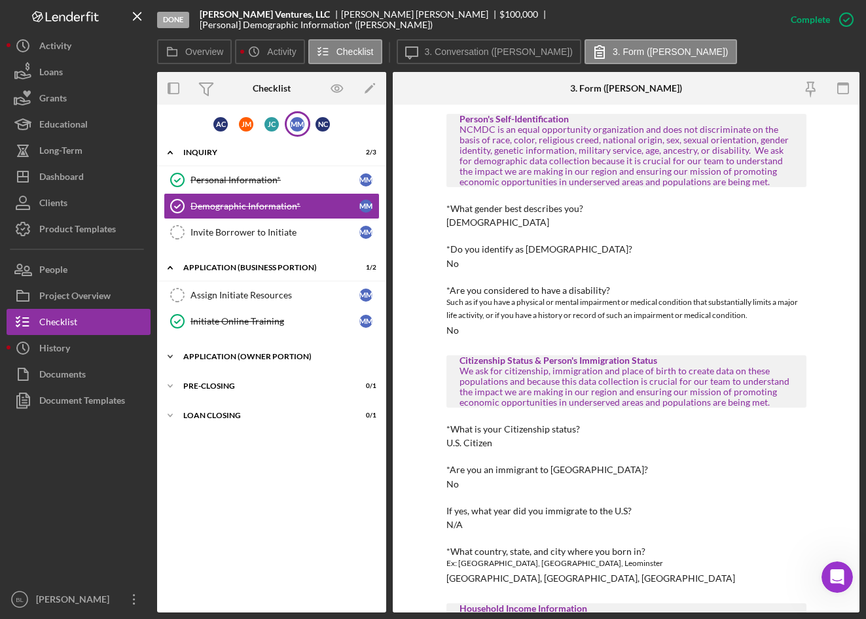
click at [171, 359] on icon "Icon/Expander" at bounding box center [170, 357] width 26 height 26
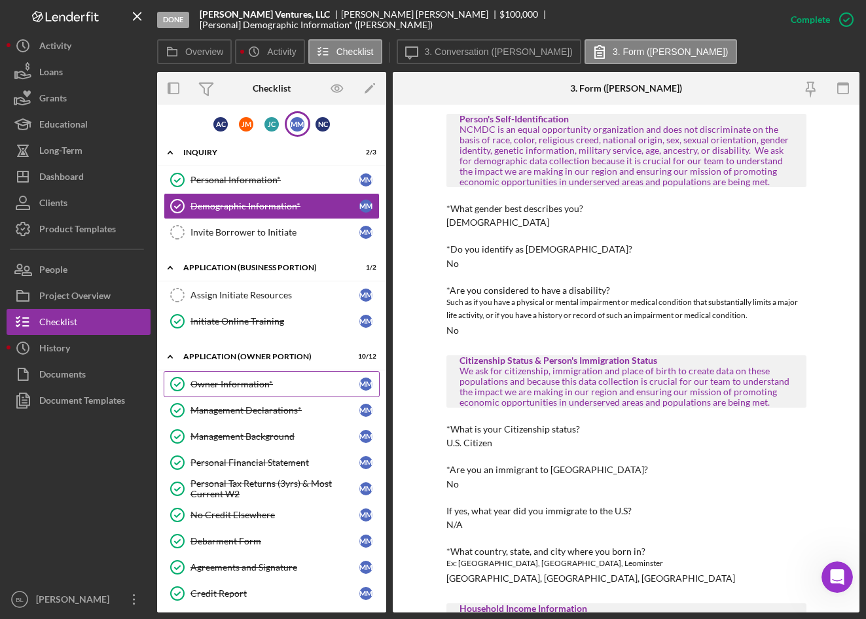
click at [203, 384] on div "Owner Information*" at bounding box center [274, 384] width 169 height 10
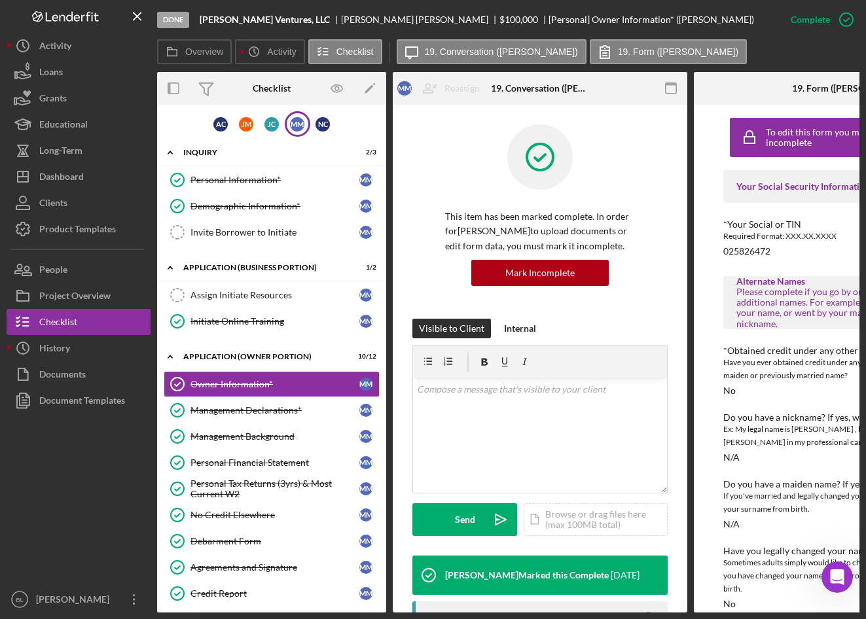
click at [674, 84] on icon "button" at bounding box center [671, 88] width 29 height 29
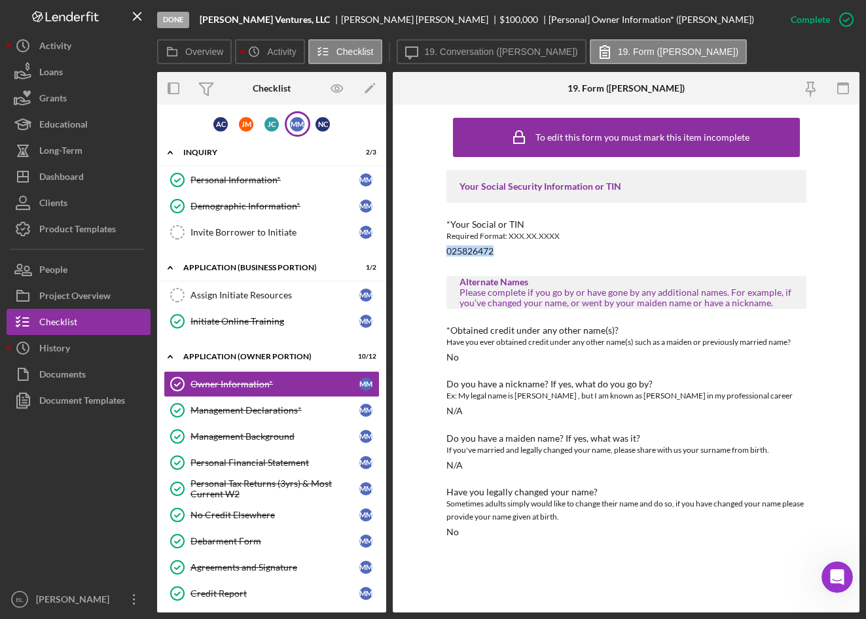
drag, startPoint x: 499, startPoint y: 253, endPoint x: 415, endPoint y: 251, distance: 83.8
click at [415, 251] on div "To edit this form you must mark this item incomplete Your Social Security Infor…" at bounding box center [626, 359] width 467 height 508
copy div "025826472"
drag, startPoint x: 224, startPoint y: 185, endPoint x: 395, endPoint y: 192, distance: 171.0
click at [224, 185] on div "Personal Information*" at bounding box center [274, 180] width 169 height 10
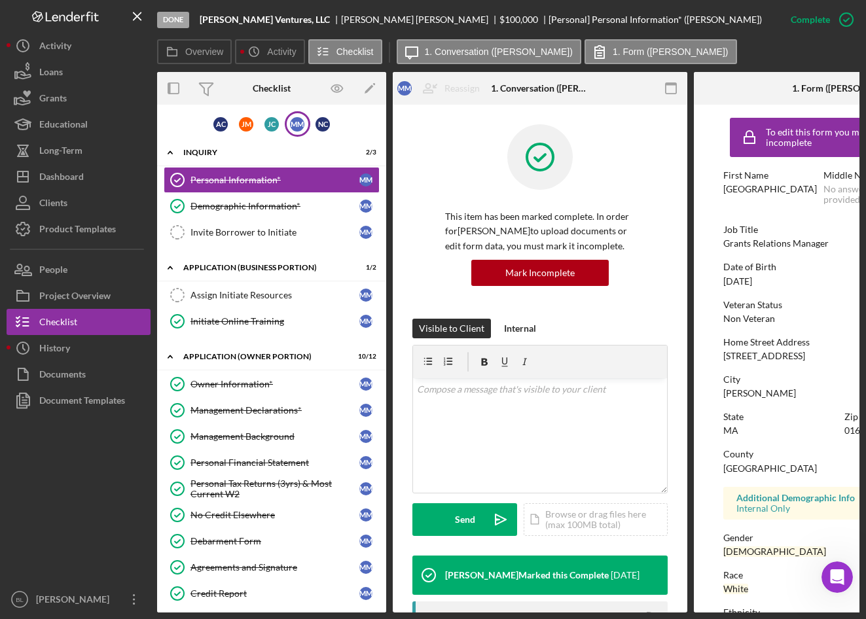
drag, startPoint x: 784, startPoint y: 285, endPoint x: 715, endPoint y: 283, distance: 69.4
click at [715, 283] on form "To edit this form you must mark this item incomplete First Name Madison Middle …" at bounding box center [841, 359] width 295 height 508
copy div "05/13/1999"
drag, startPoint x: 787, startPoint y: 249, endPoint x: 819, endPoint y: 245, distance: 33.0
click at [787, 250] on div "To edit this form you must mark this item incomplete First Name Madison Middle …" at bounding box center [841, 415] width 236 height 609
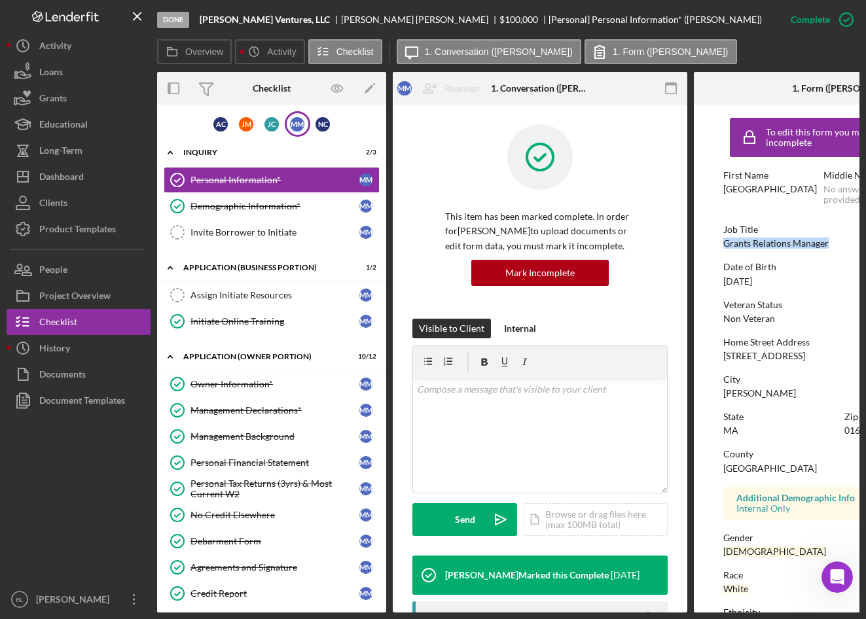
drag, startPoint x: 829, startPoint y: 245, endPoint x: 715, endPoint y: 245, distance: 113.9
click at [715, 245] on form "To edit this form you must mark this item incomplete First Name Madison Middle …" at bounding box center [841, 359] width 295 height 508
drag, startPoint x: 715, startPoint y: 245, endPoint x: 793, endPoint y: 248, distance: 77.3
click at [791, 254] on div "To edit this form you must mark this item incomplete First Name Madison Middle …" at bounding box center [841, 415] width 236 height 609
click at [810, 277] on div "Date of Birth 05/13/1999" at bounding box center [841, 274] width 236 height 24
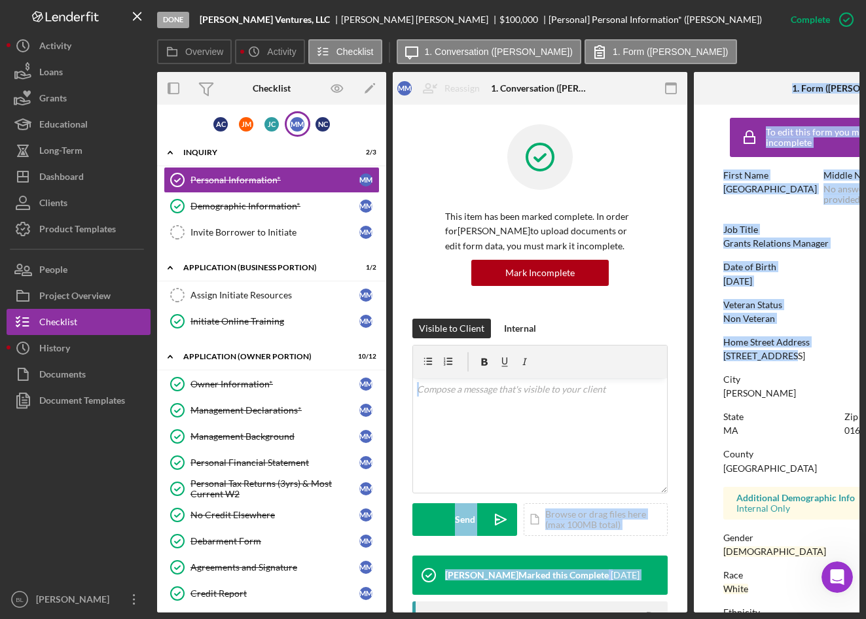
drag, startPoint x: 808, startPoint y: 355, endPoint x: 675, endPoint y: 358, distance: 132.3
click at [675, 358] on div "Overview Internal Workflow Stage Done Icon/Dropdown Arrow Archive (can unarchiv…" at bounding box center [508, 342] width 702 height 541
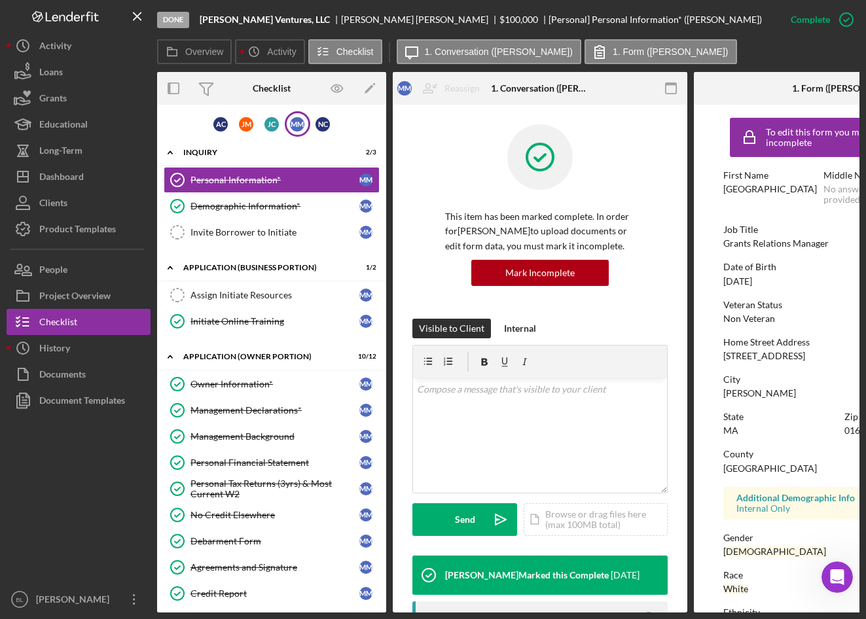
drag, startPoint x: 675, startPoint y: 358, endPoint x: 806, endPoint y: 372, distance: 131.7
click at [803, 378] on div "City" at bounding box center [841, 379] width 236 height 10
click at [671, 82] on icon "button" at bounding box center [671, 88] width 29 height 29
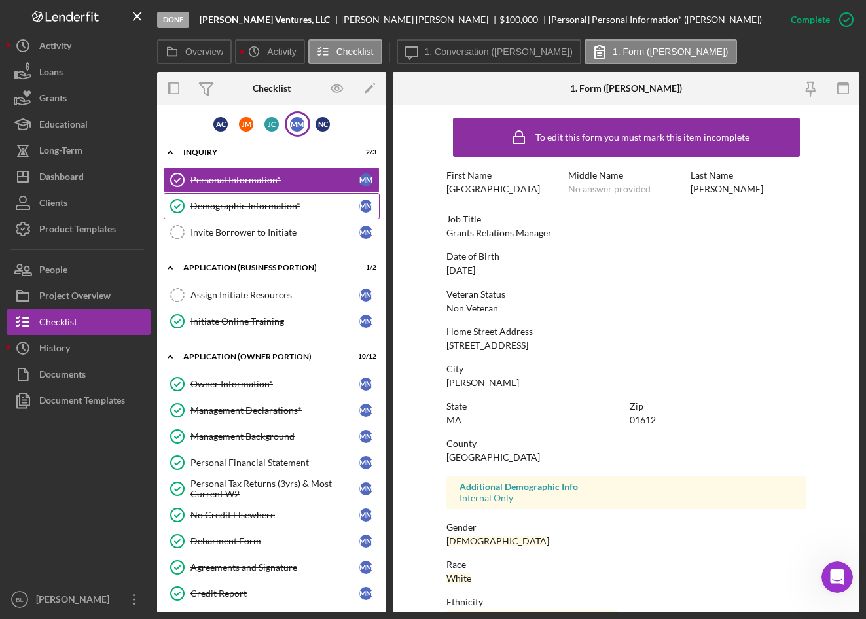
drag, startPoint x: 220, startPoint y: 201, endPoint x: 233, endPoint y: 205, distance: 13.7
click at [220, 201] on div "Demographic Information*" at bounding box center [274, 206] width 169 height 10
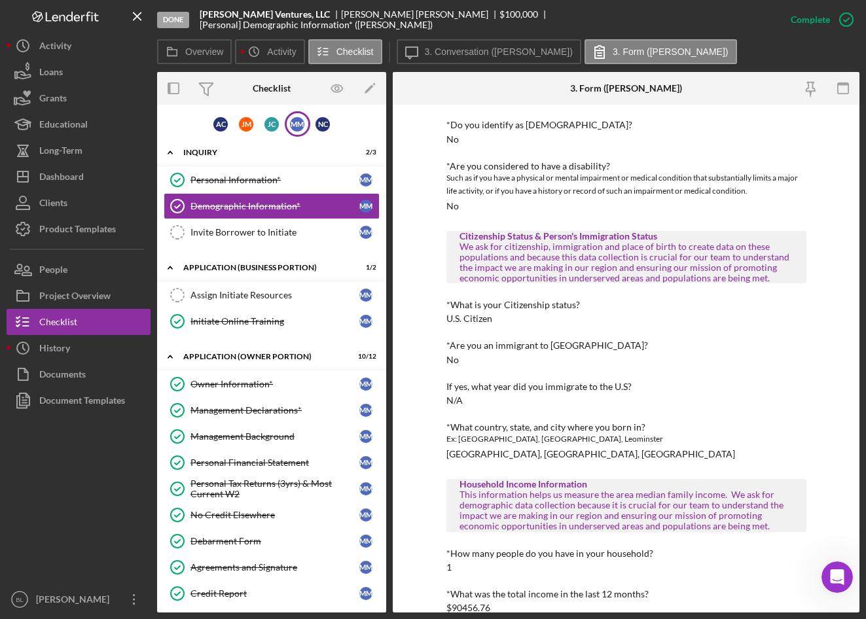
scroll to position [537, 0]
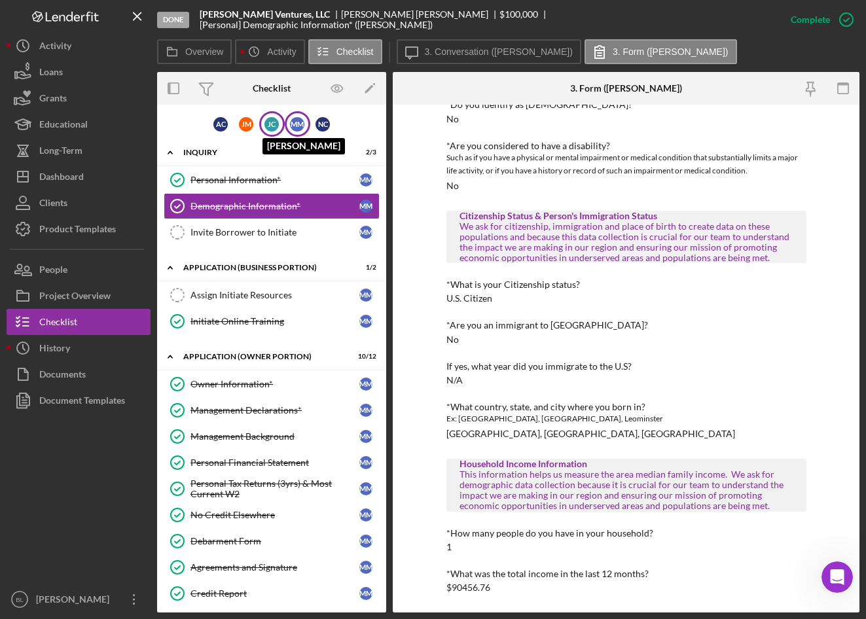
click at [264, 125] on div "J C" at bounding box center [271, 124] width 14 height 14
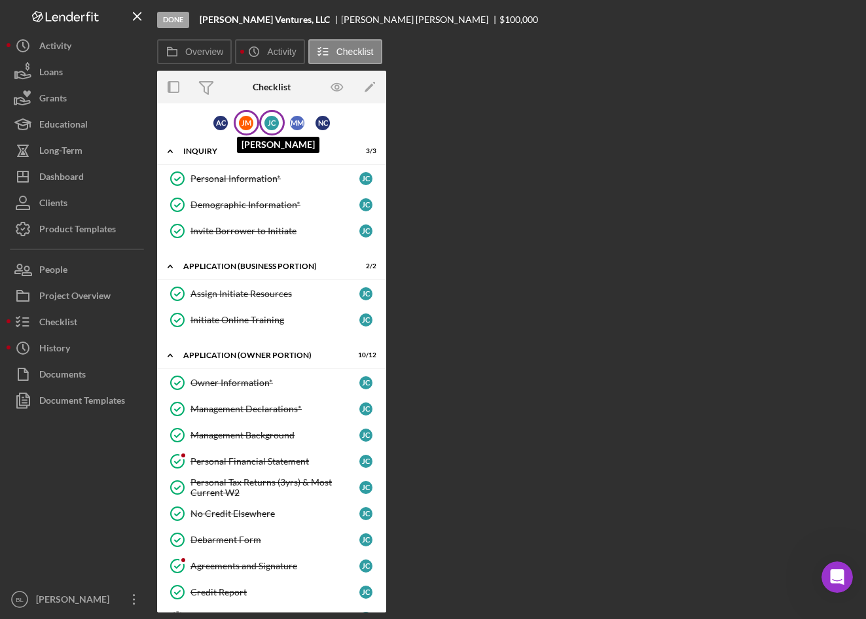
click at [245, 124] on div "J M" at bounding box center [246, 123] width 14 height 14
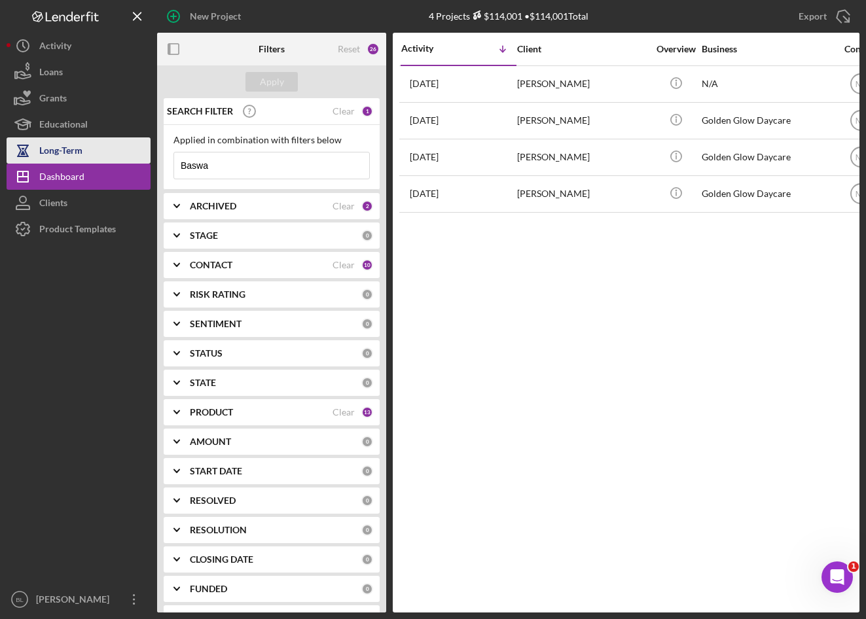
drag, startPoint x: 257, startPoint y: 165, endPoint x: 88, endPoint y: 148, distance: 169.1
click at [96, 148] on div "New Project 4 Projects $114,001 • $114,001 Total Baswa Export Icon/Export Filte…" at bounding box center [433, 306] width 853 height 613
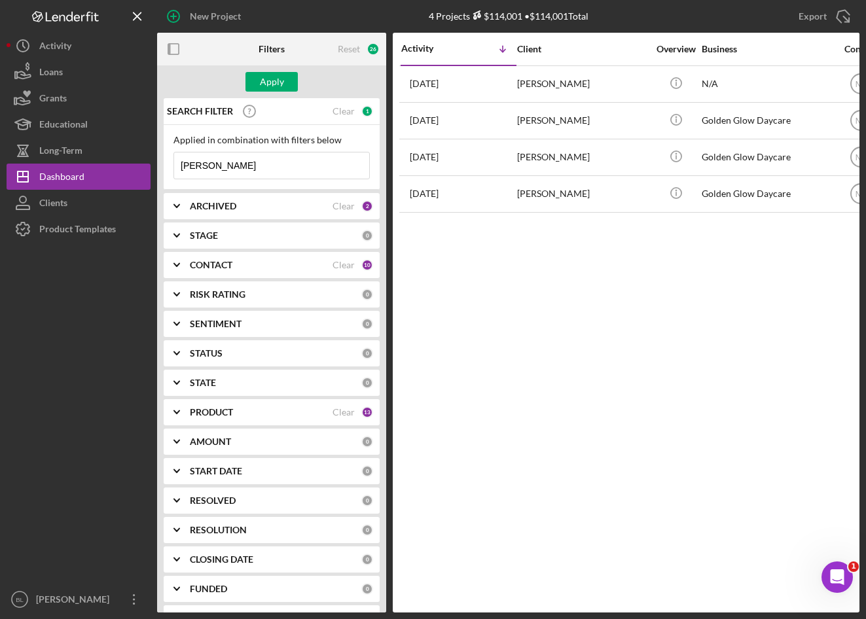
type input "[PERSON_NAME] venture"
click at [288, 160] on input "[PERSON_NAME] venture" at bounding box center [271, 166] width 195 height 26
click at [268, 168] on input "[PERSON_NAME] venture" at bounding box center [271, 166] width 195 height 26
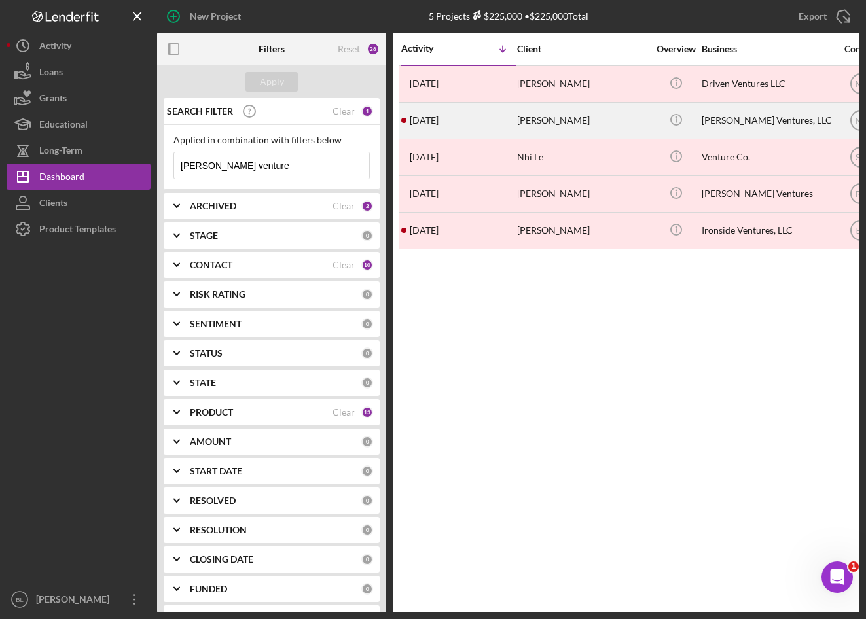
click at [583, 115] on div "[PERSON_NAME]" at bounding box center [582, 120] width 131 height 35
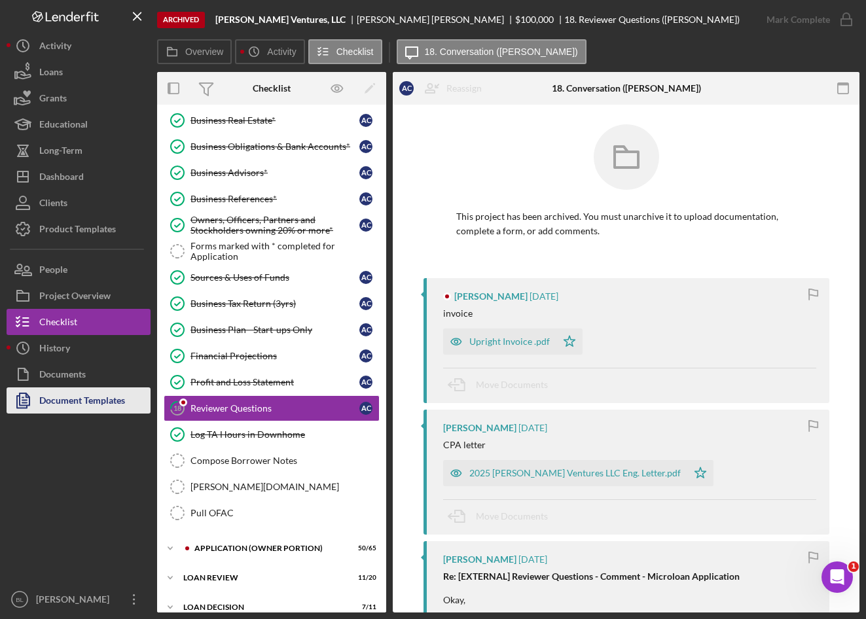
scroll to position [479, 0]
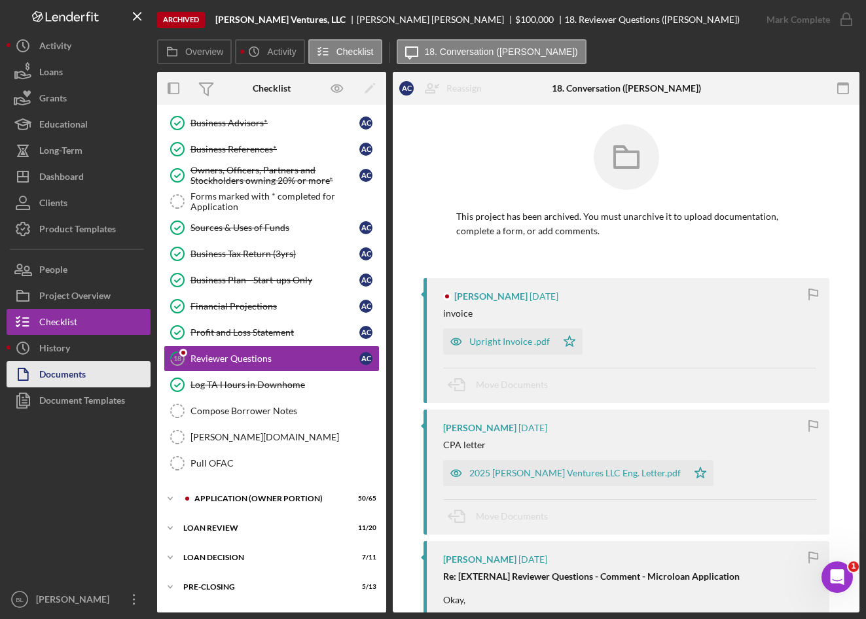
click at [68, 379] on div "Documents" at bounding box center [62, 375] width 46 height 29
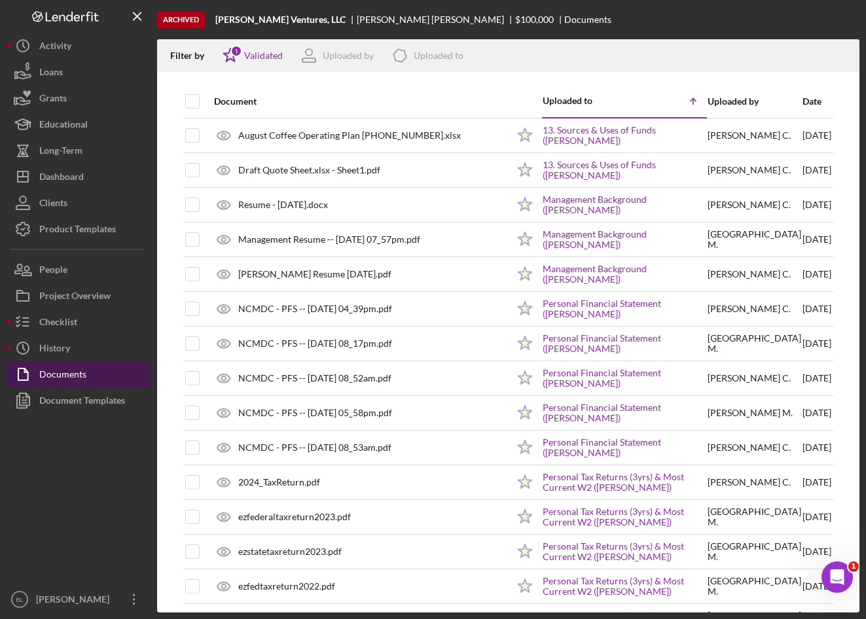
drag, startPoint x: 83, startPoint y: 393, endPoint x: 139, endPoint y: 362, distance: 63.6
click at [83, 393] on div "Document Templates" at bounding box center [82, 401] width 86 height 29
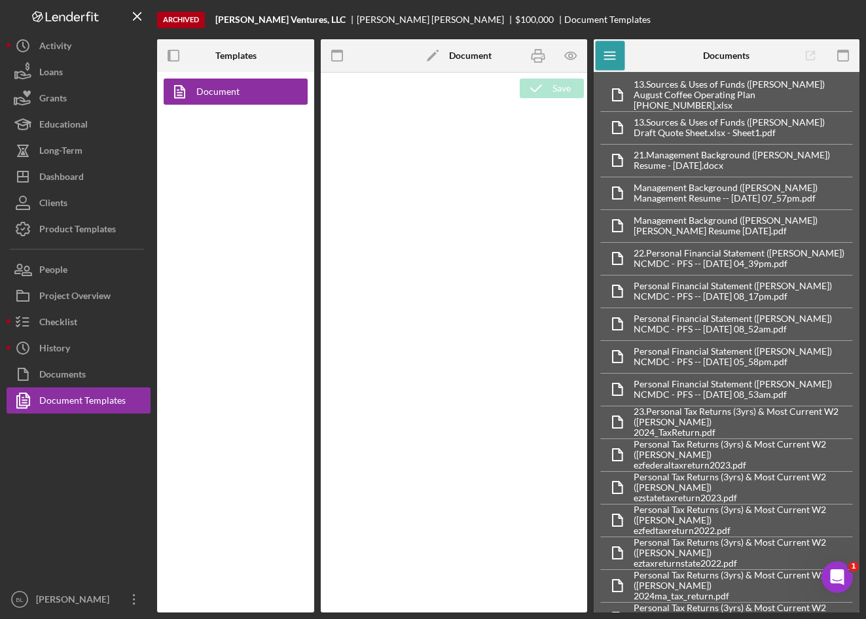
type textarea "<p style="text-align: center; line-height: normal; margin: 0 0 8pt; font-size: …"
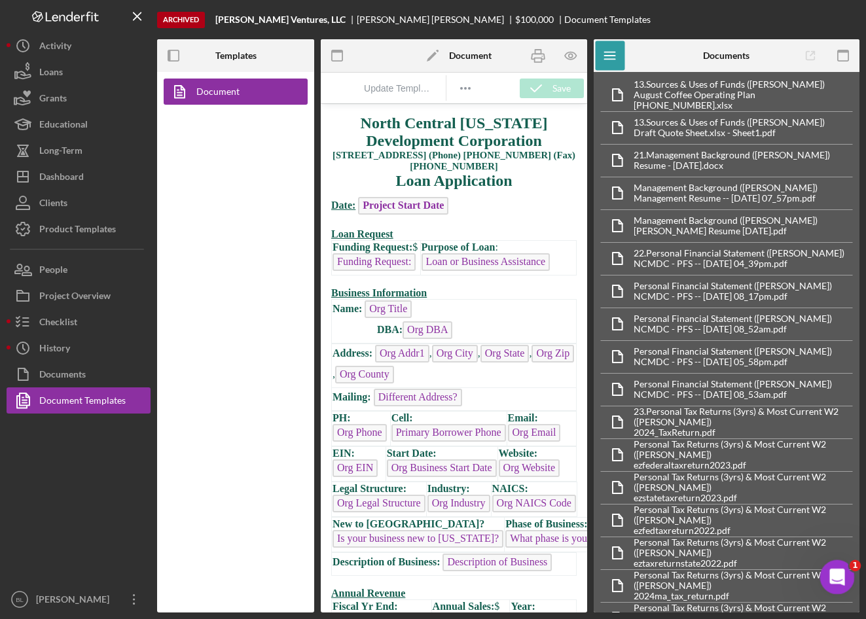
click at [839, 571] on icon "Open Intercom Messenger" at bounding box center [836, 576] width 22 height 22
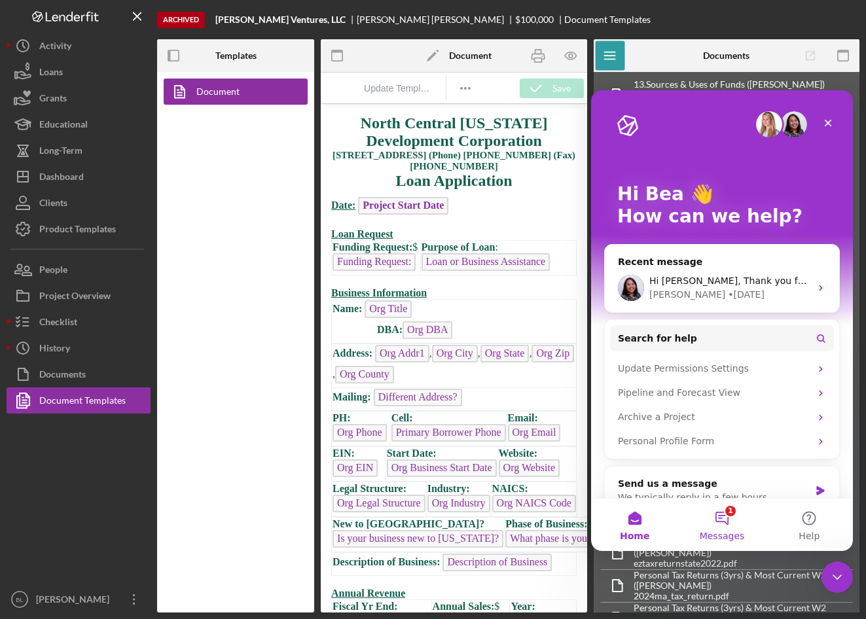
click at [719, 516] on button "1 Messages" at bounding box center [721, 525] width 87 height 52
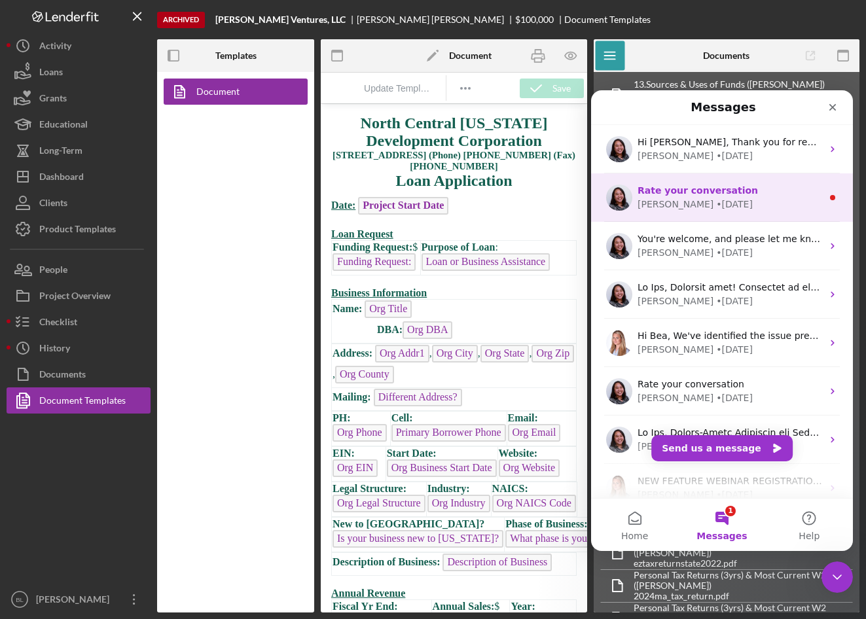
click at [735, 187] on div "Rate your conversation" at bounding box center [730, 191] width 185 height 14
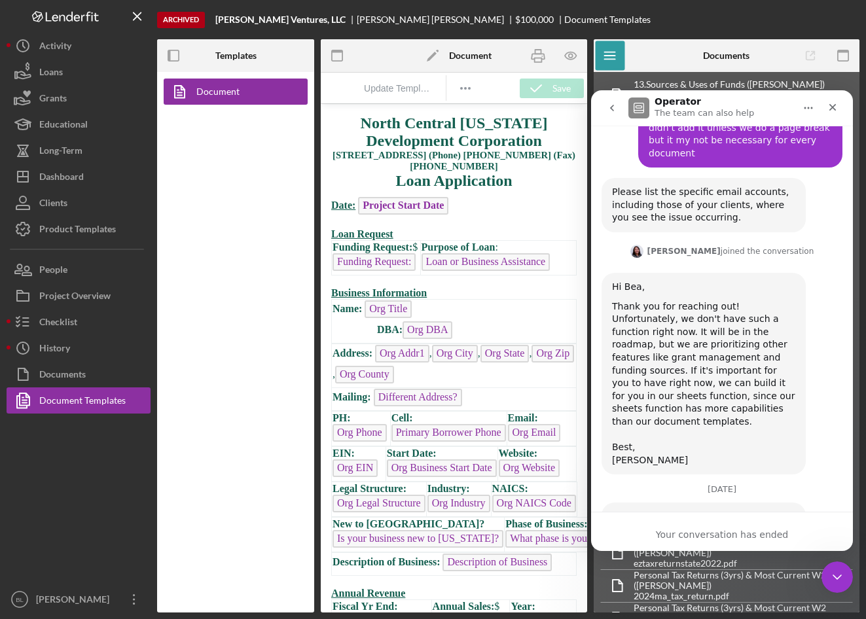
scroll to position [461, 0]
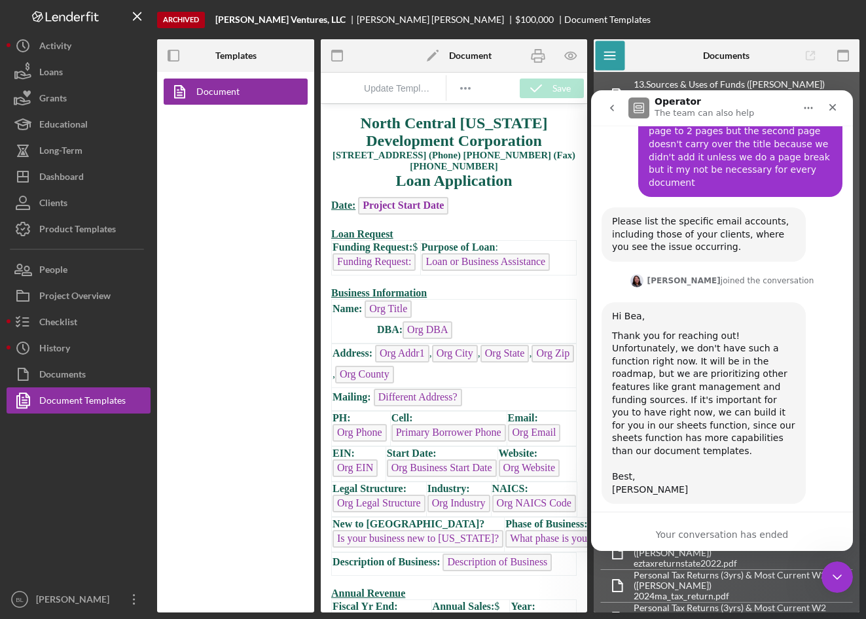
click at [611, 101] on button "go back" at bounding box center [612, 108] width 25 height 25
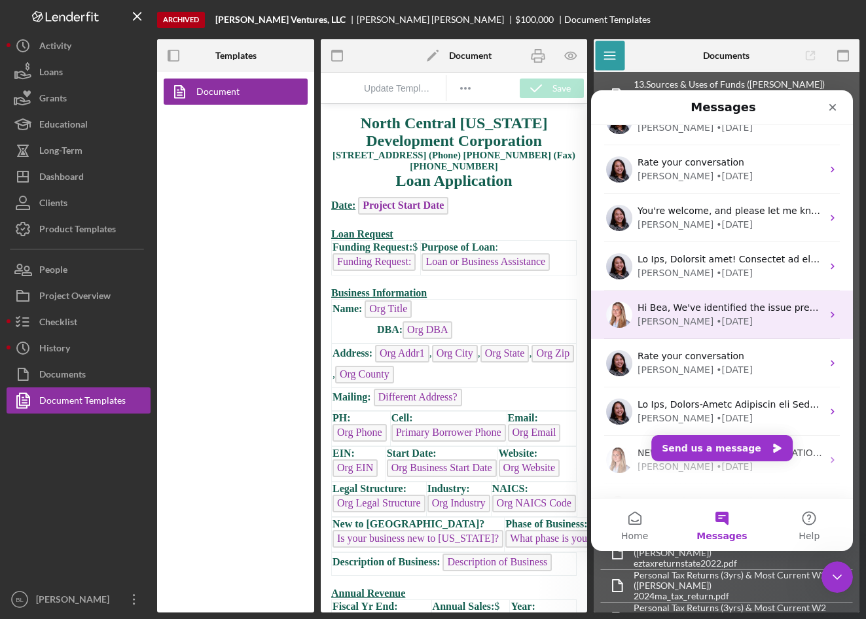
scroll to position [0, 0]
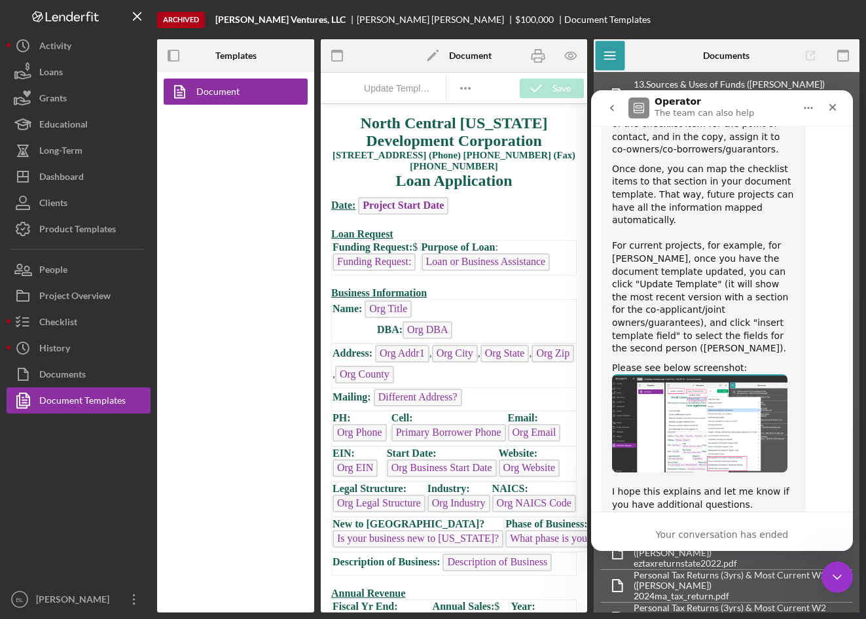
scroll to position [756, 0]
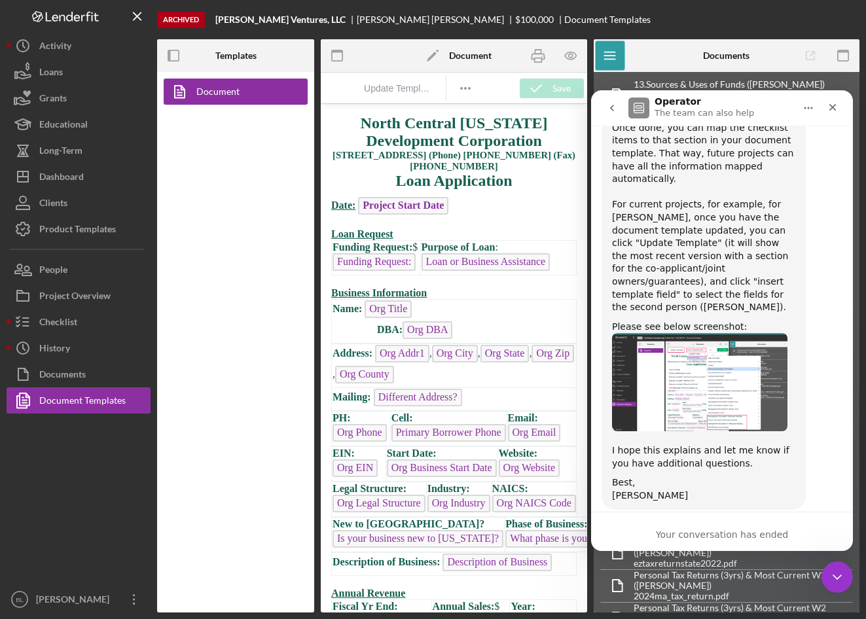
click at [723, 340] on img "Christina says…" at bounding box center [699, 382] width 175 height 98
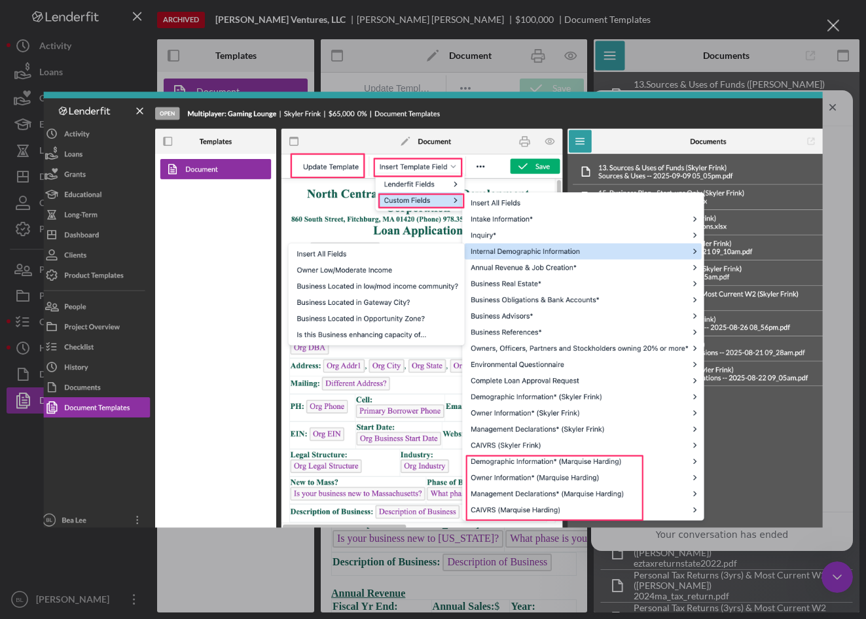
click at [485, 54] on div "Intercom messenger" at bounding box center [433, 309] width 866 height 619
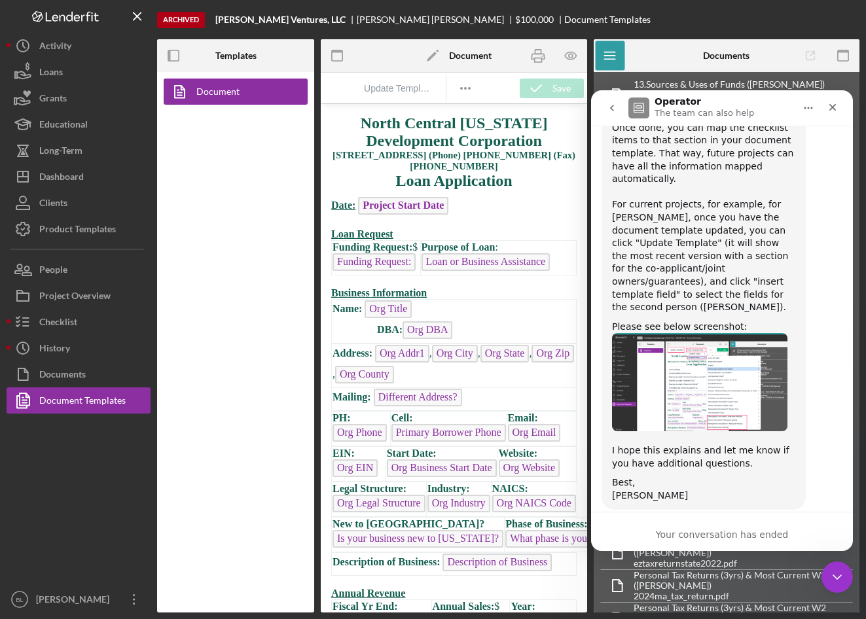
click at [450, 55] on b "Document" at bounding box center [470, 55] width 43 height 10
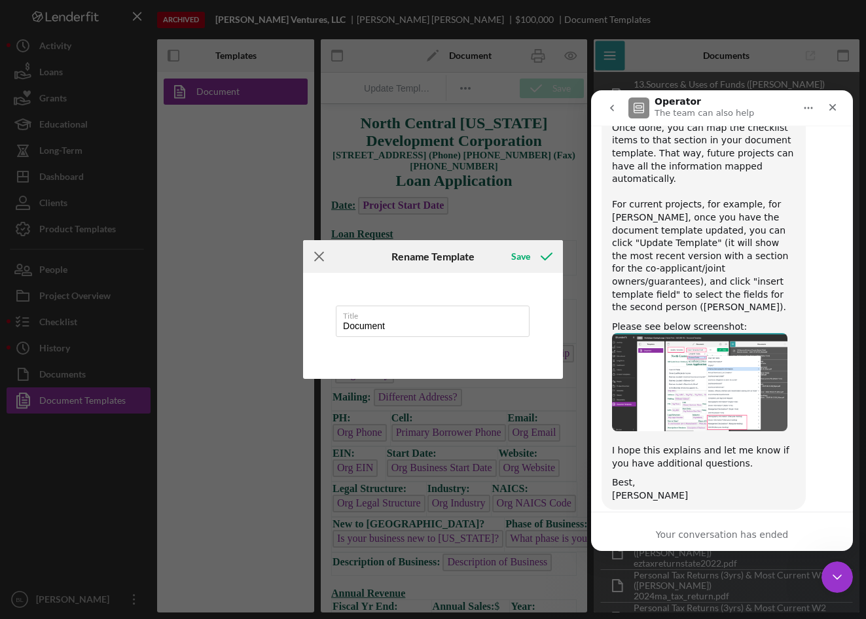
click at [321, 255] on line at bounding box center [319, 257] width 9 height 9
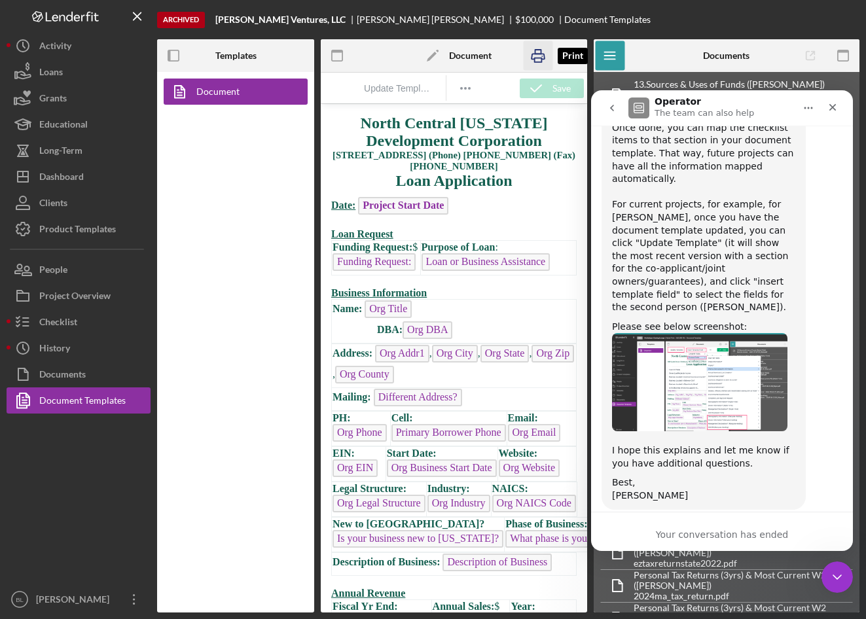
click at [537, 57] on icon "button" at bounding box center [537, 55] width 29 height 29
click at [569, 60] on icon "button" at bounding box center [570, 55] width 29 height 29
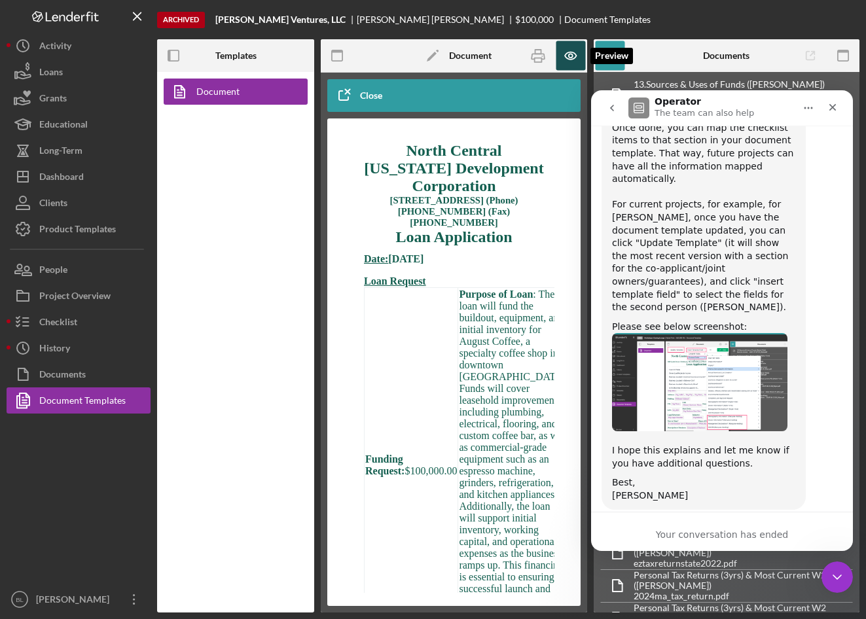
click at [569, 60] on icon "button" at bounding box center [570, 55] width 29 height 29
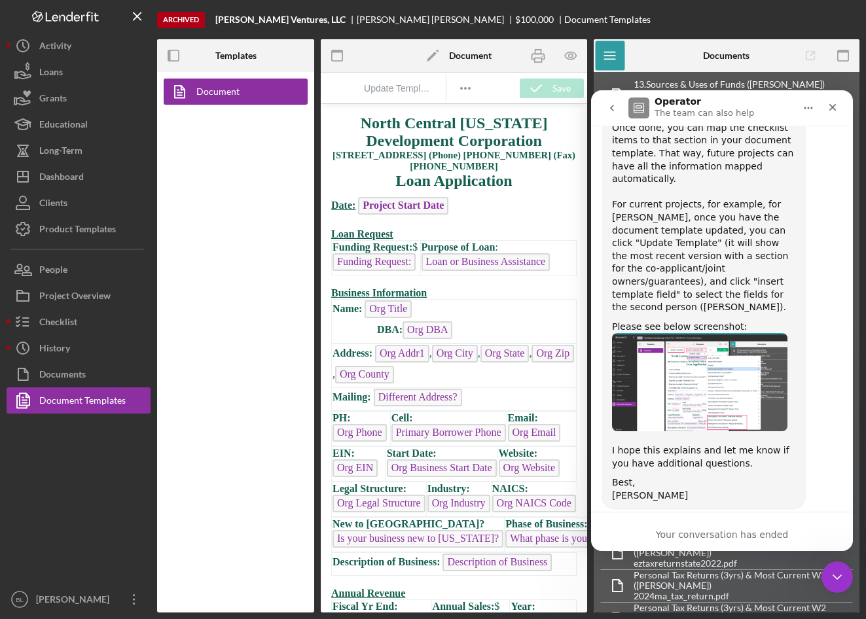
click at [403, 96] on button "Update Template" at bounding box center [398, 88] width 79 height 18
click at [670, 333] on img "Christina says…" at bounding box center [699, 382] width 175 height 98
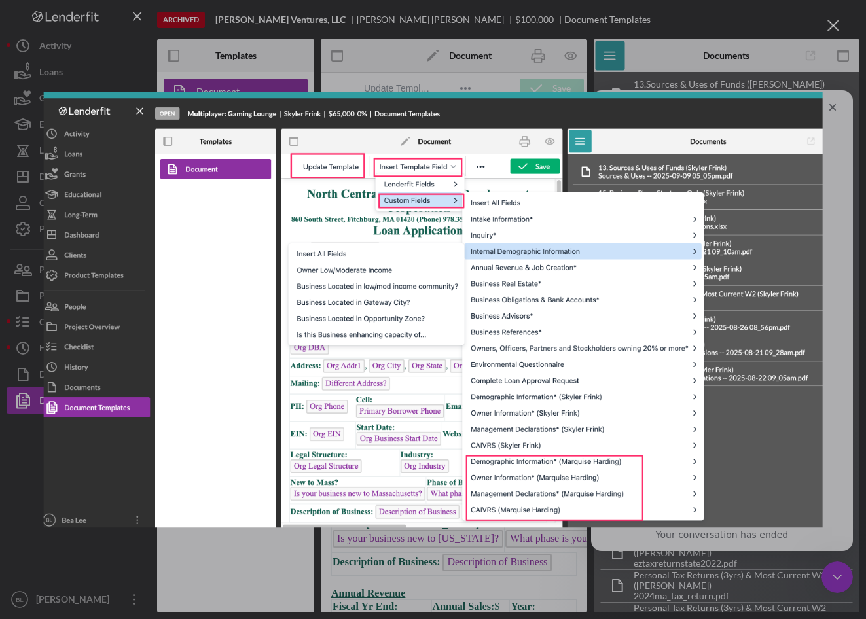
click at [294, 48] on div "Intercom messenger" at bounding box center [433, 309] width 866 height 619
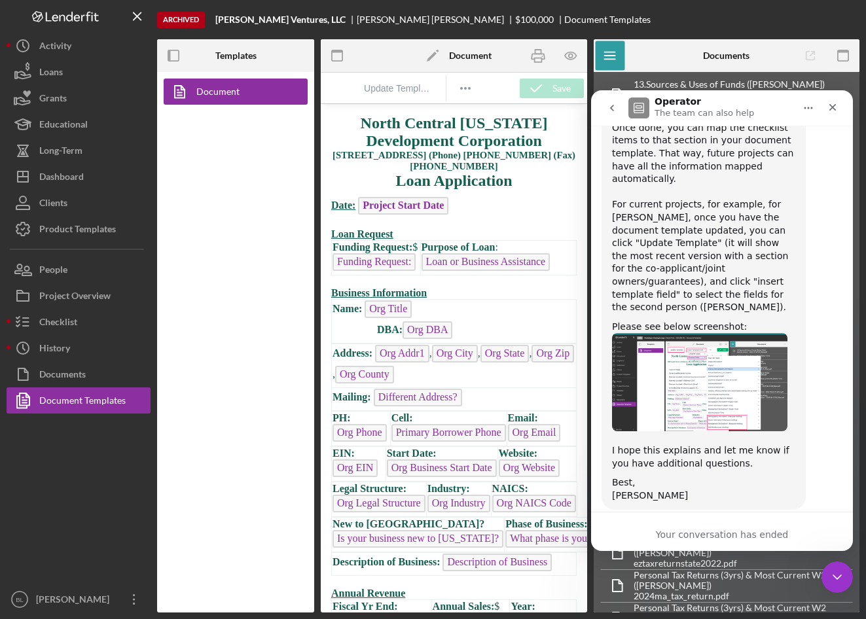
click at [418, 91] on span "Update Template" at bounding box center [398, 88] width 69 height 10
click at [68, 308] on div "Project Overview" at bounding box center [74, 297] width 71 height 29
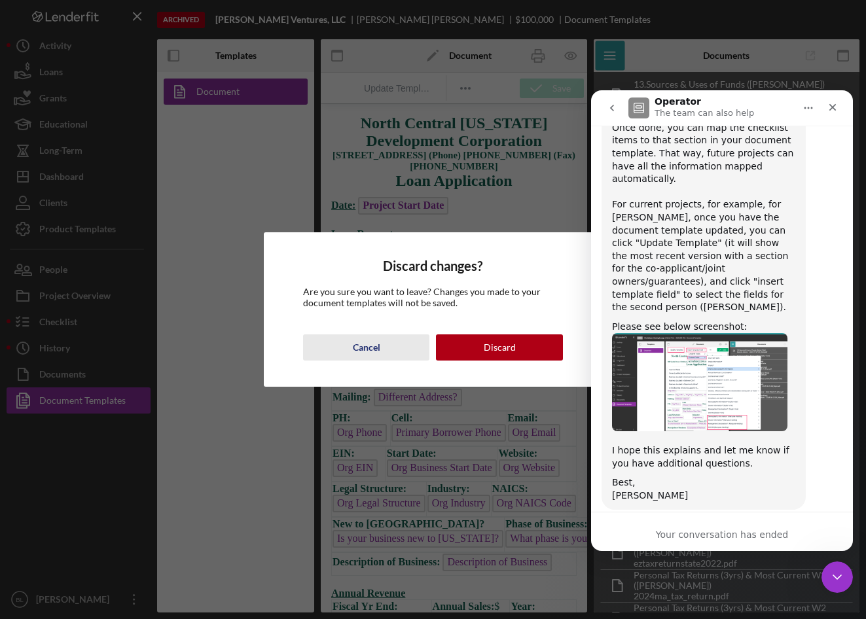
click at [351, 351] on button "Cancel" at bounding box center [366, 347] width 126 height 26
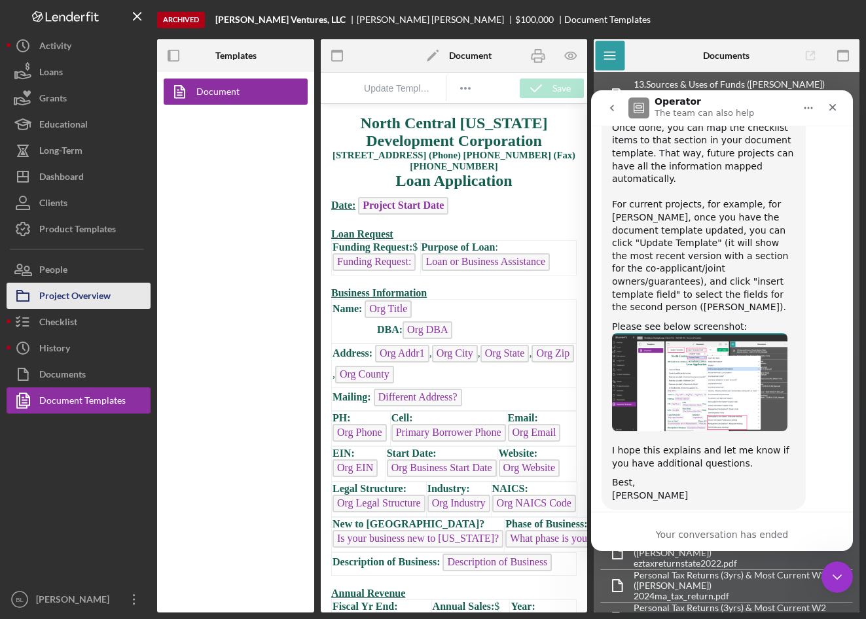
click at [109, 292] on div "Project Overview" at bounding box center [74, 297] width 71 height 29
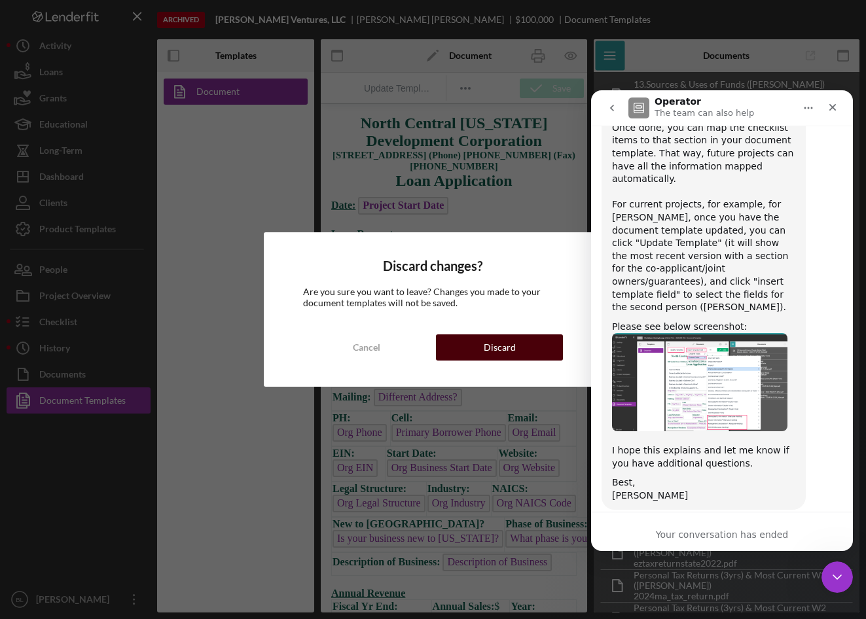
click at [488, 346] on div "Discard" at bounding box center [500, 347] width 32 height 26
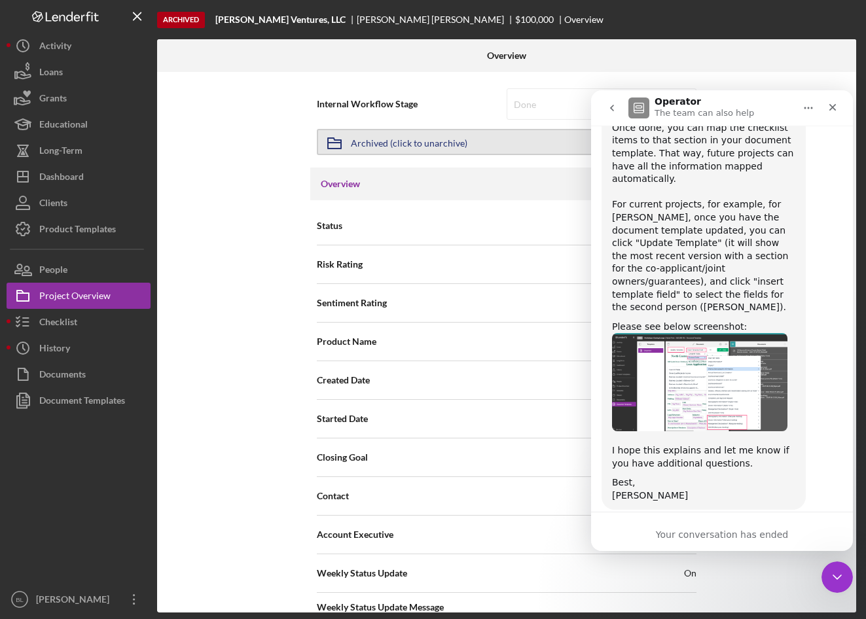
click at [416, 142] on div "Archived (click to unarchive)" at bounding box center [409, 142] width 117 height 24
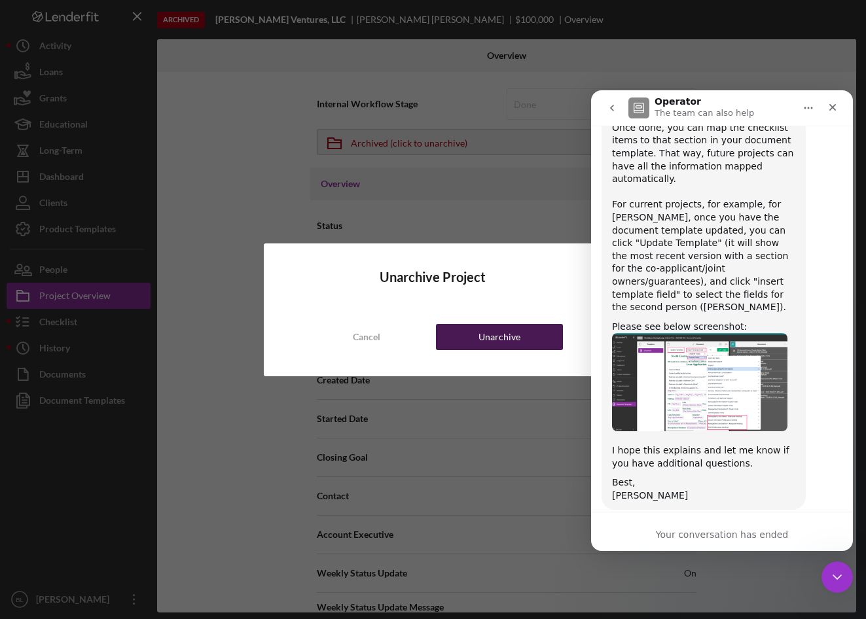
click at [476, 334] on button "Unarchive" at bounding box center [499, 337] width 126 height 26
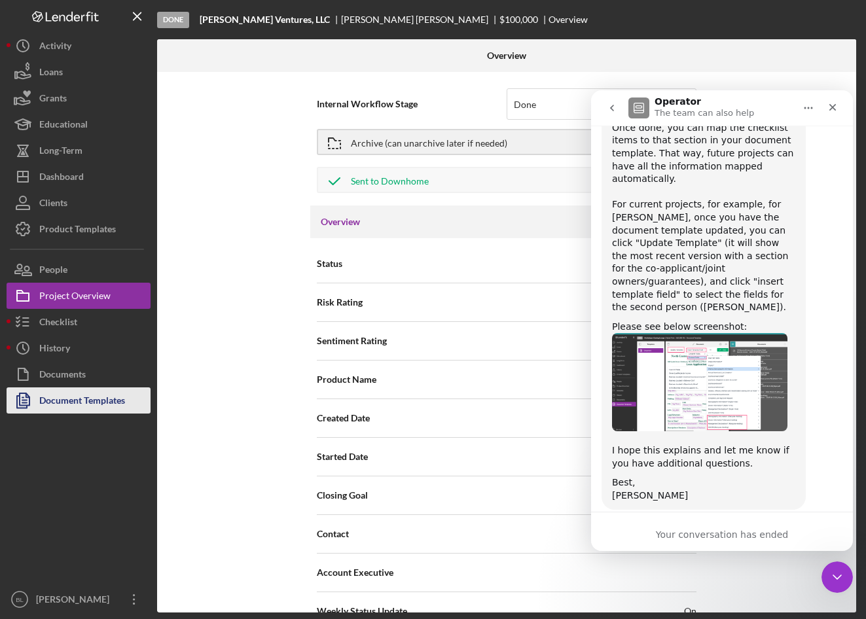
click at [97, 406] on div "Document Templates" at bounding box center [82, 401] width 86 height 29
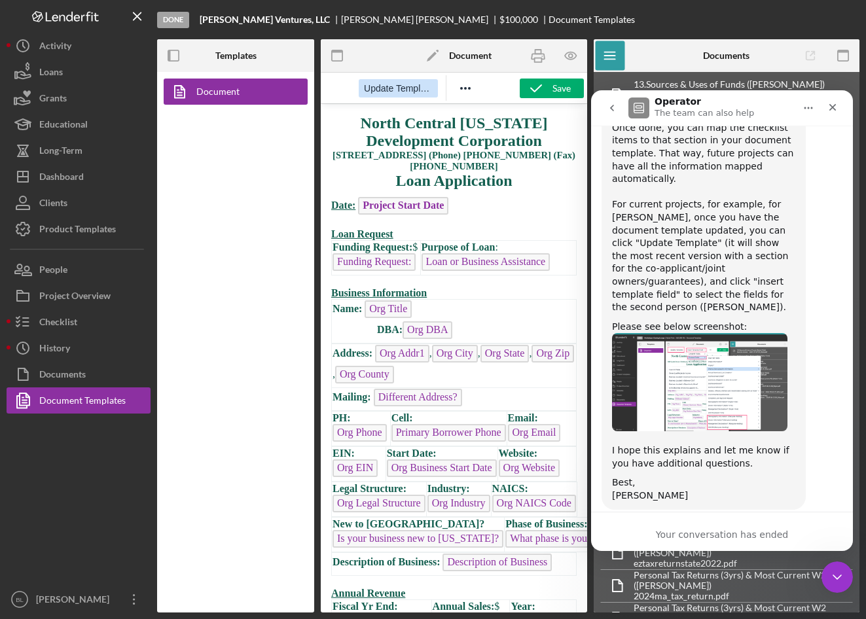
click at [405, 96] on button "Update Template" at bounding box center [398, 88] width 79 height 18
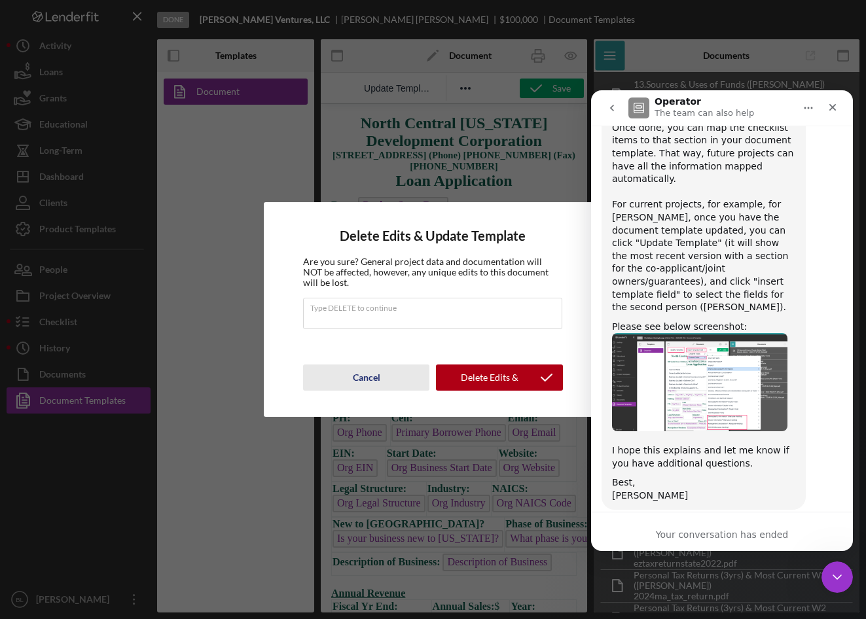
click at [367, 374] on div "Cancel" at bounding box center [366, 378] width 27 height 26
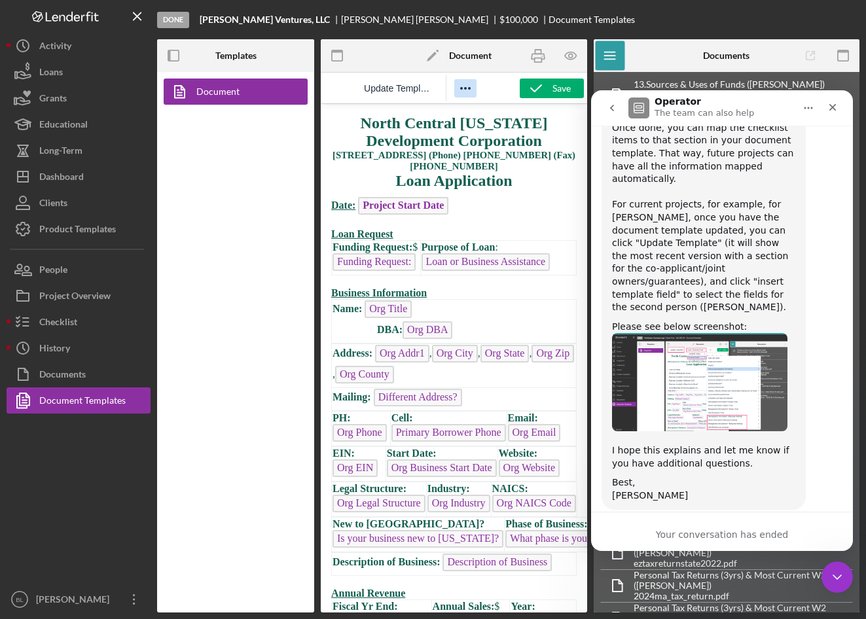
click at [463, 85] on icon "Reveal or hide additional toolbar items" at bounding box center [466, 89] width 16 height 16
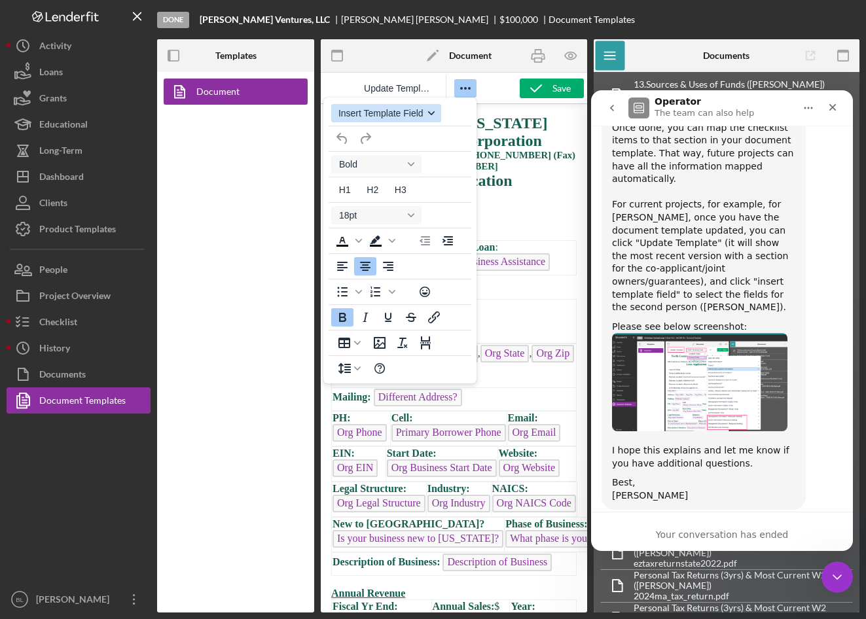
click at [422, 115] on span "Insert Template Field" at bounding box center [380, 113] width 85 height 10
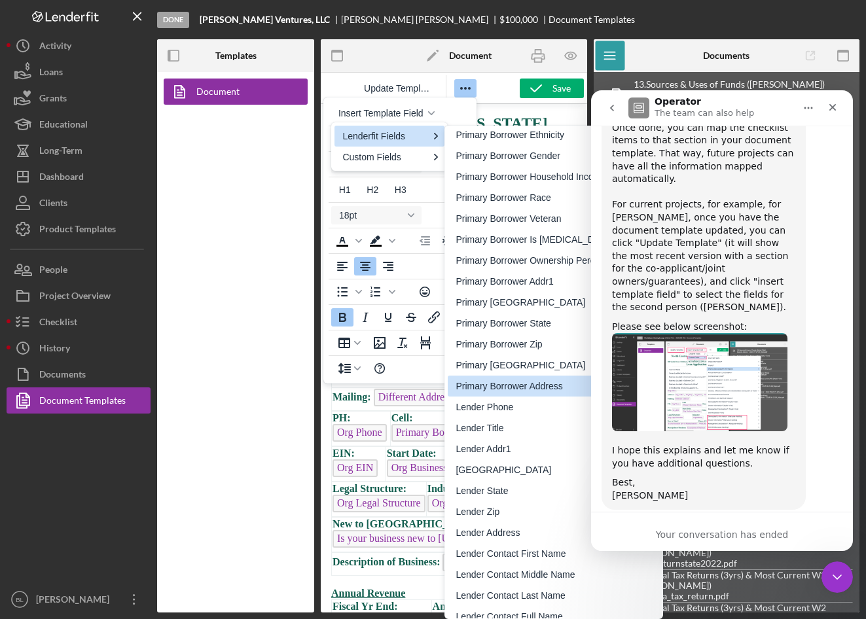
scroll to position [982, 0]
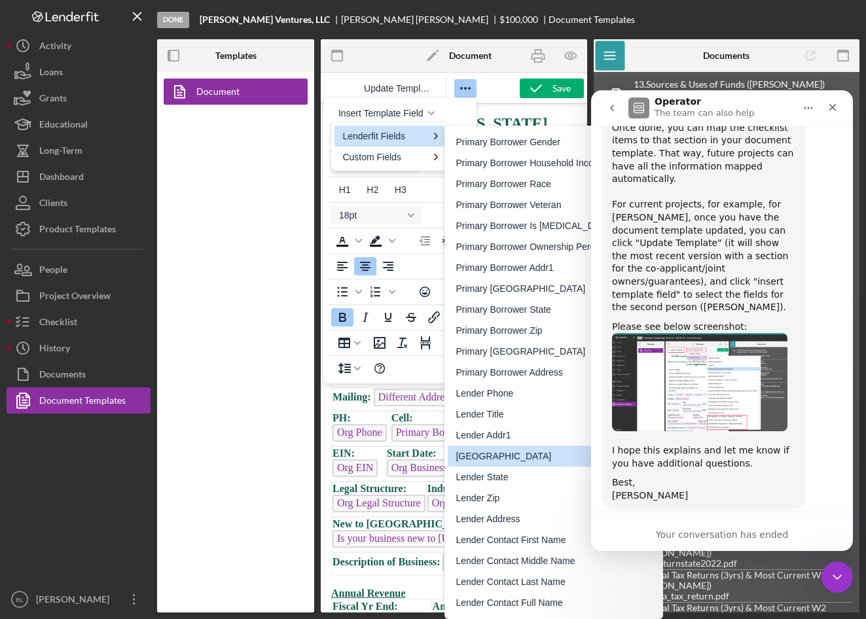
click at [742, 369] on img "Christina says…" at bounding box center [699, 382] width 175 height 98
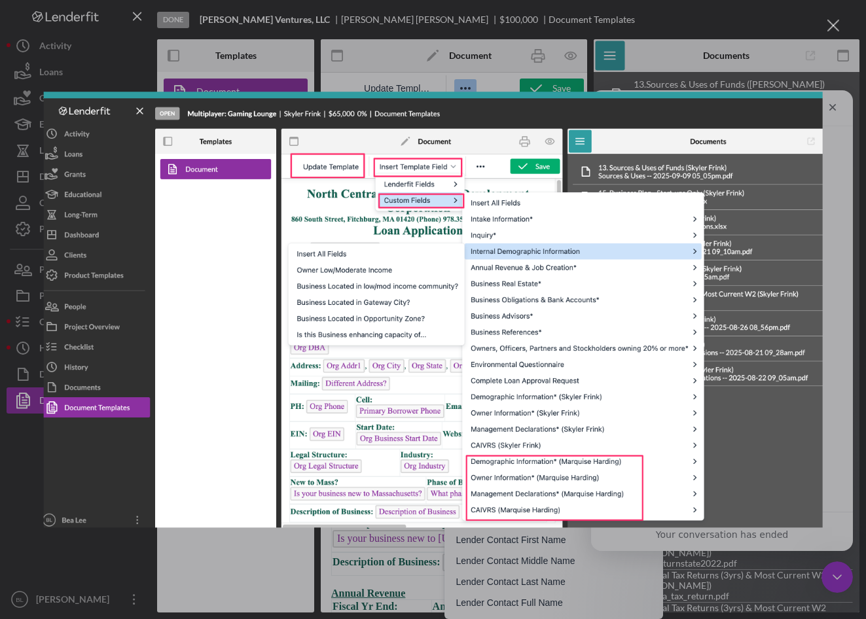
click at [573, 67] on div "Intercom messenger" at bounding box center [433, 309] width 866 height 619
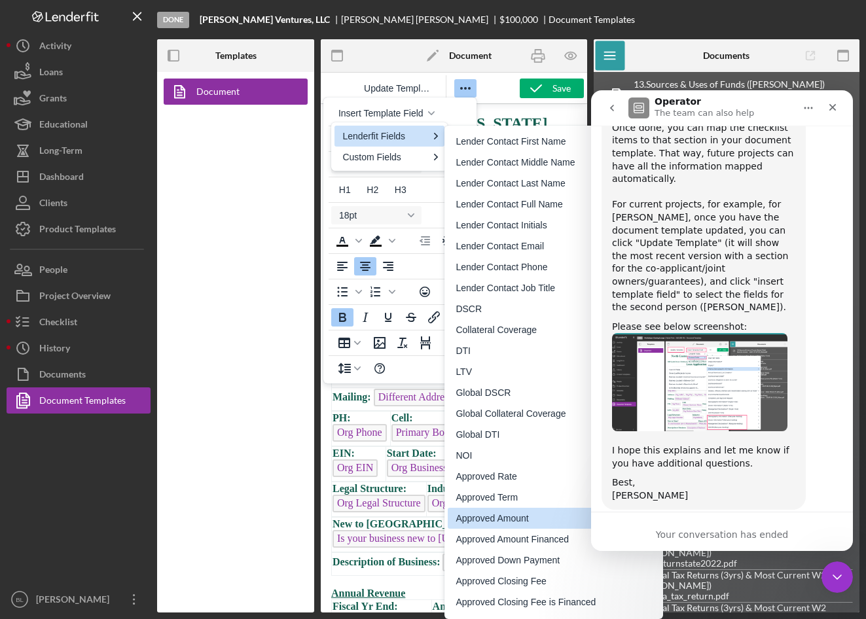
scroll to position [1621, 0]
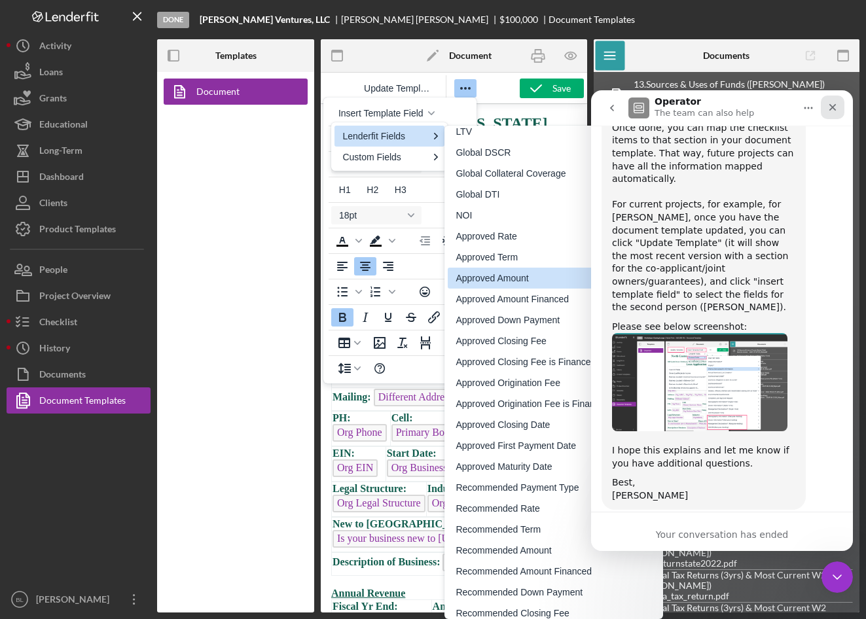
click at [837, 105] on icon "Close" at bounding box center [832, 107] width 10 height 10
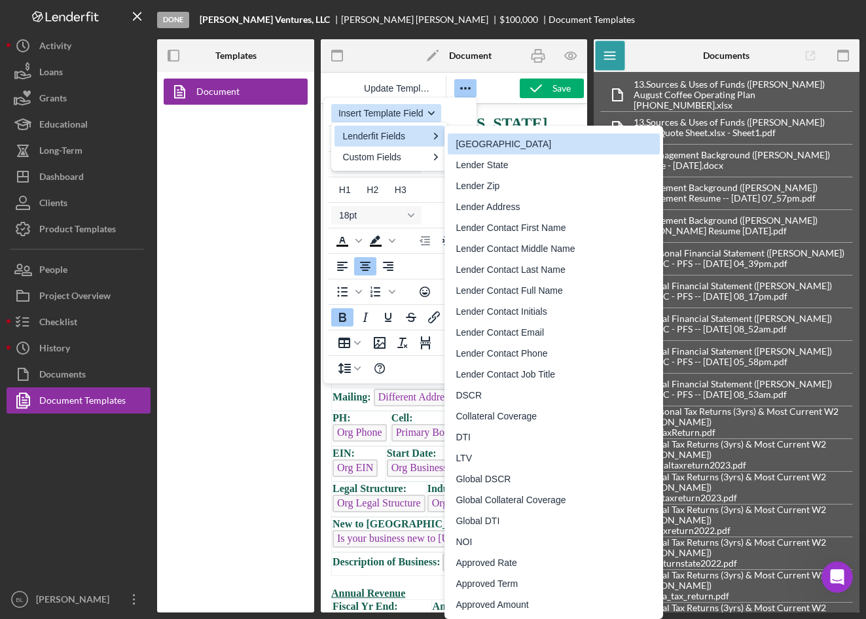
scroll to position [0, 0]
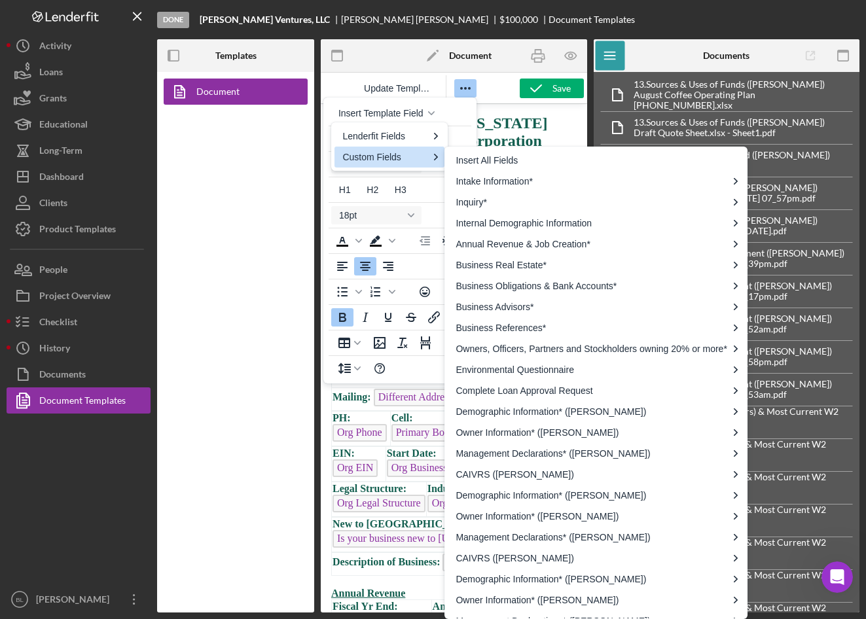
click at [393, 162] on div "Custom Fields" at bounding box center [384, 157] width 85 height 16
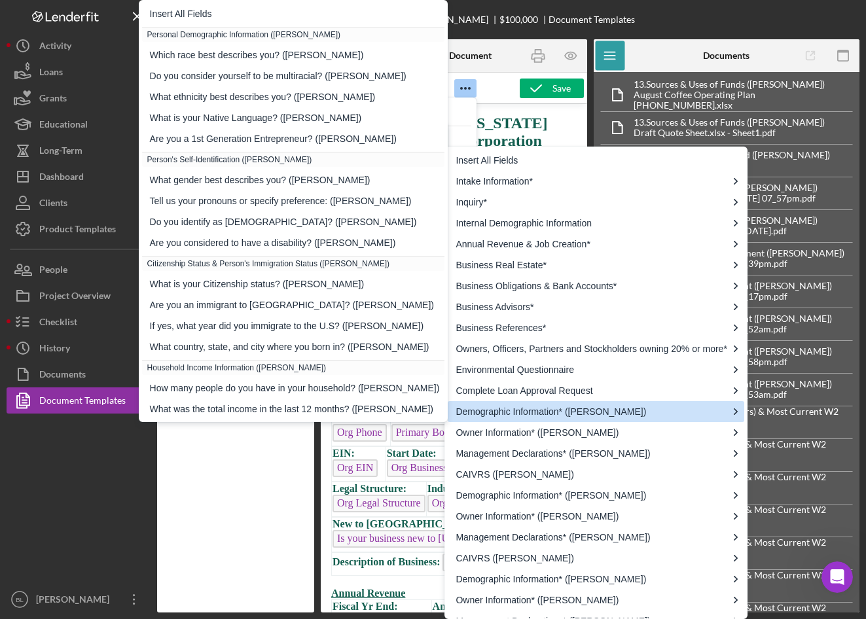
click at [675, 411] on div "Demographic Information* (Allison Cardillo)" at bounding box center [591, 412] width 271 height 16
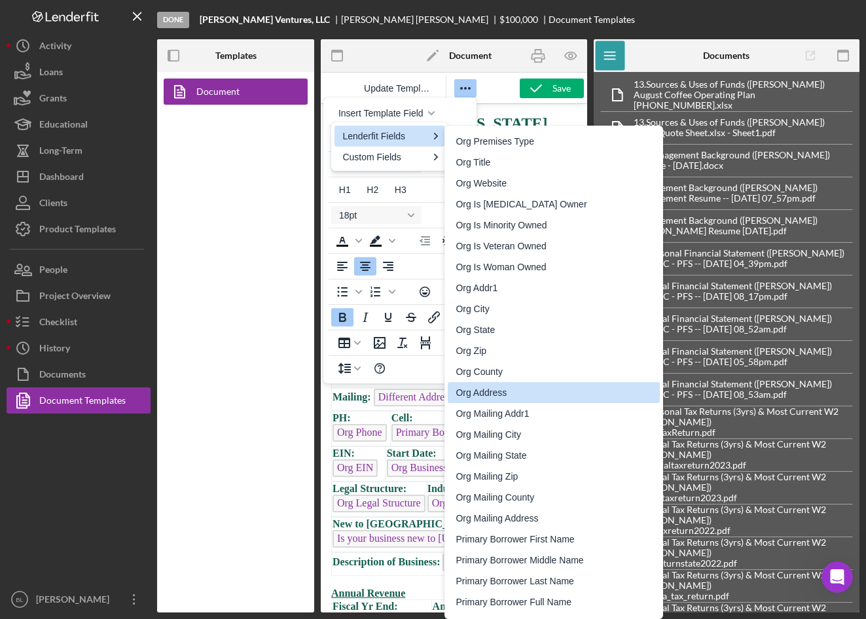
scroll to position [393, 0]
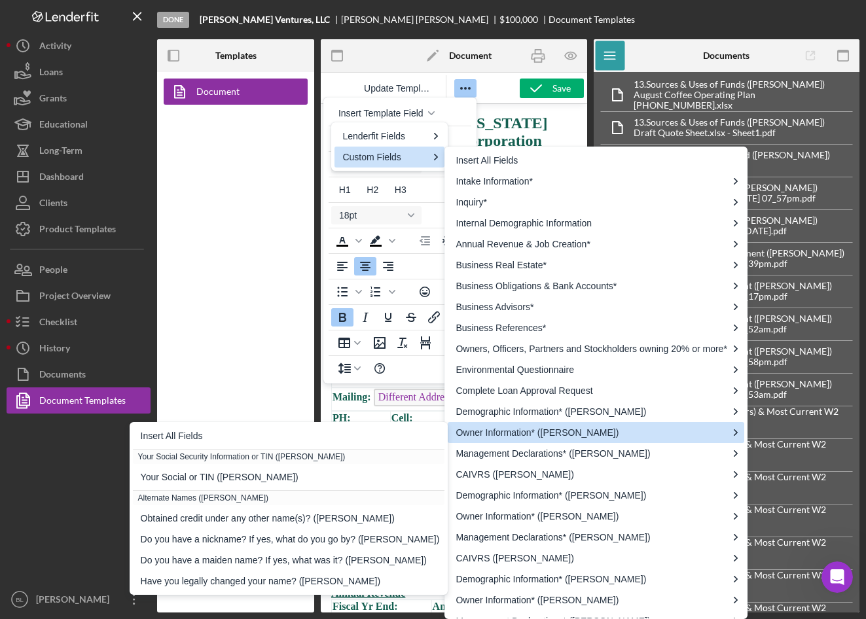
click at [718, 432] on div "Owner Information* (Allison Cardillo)" at bounding box center [591, 433] width 271 height 16
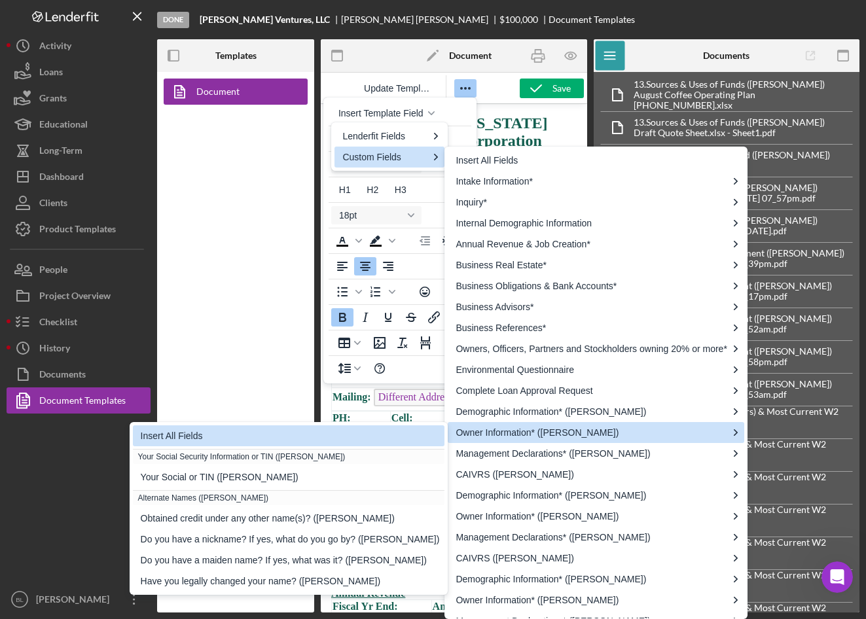
click at [298, 436] on div "Insert All Fields" at bounding box center [290, 436] width 299 height 16
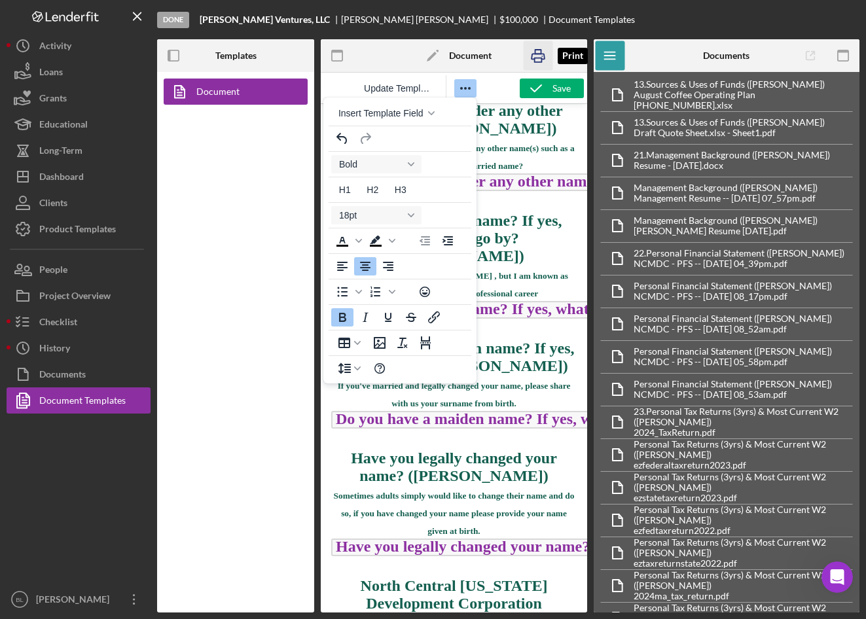
click at [541, 62] on rect "button" at bounding box center [537, 60] width 7 height 4
click at [416, 114] on span "Insert Template Field" at bounding box center [380, 113] width 85 height 10
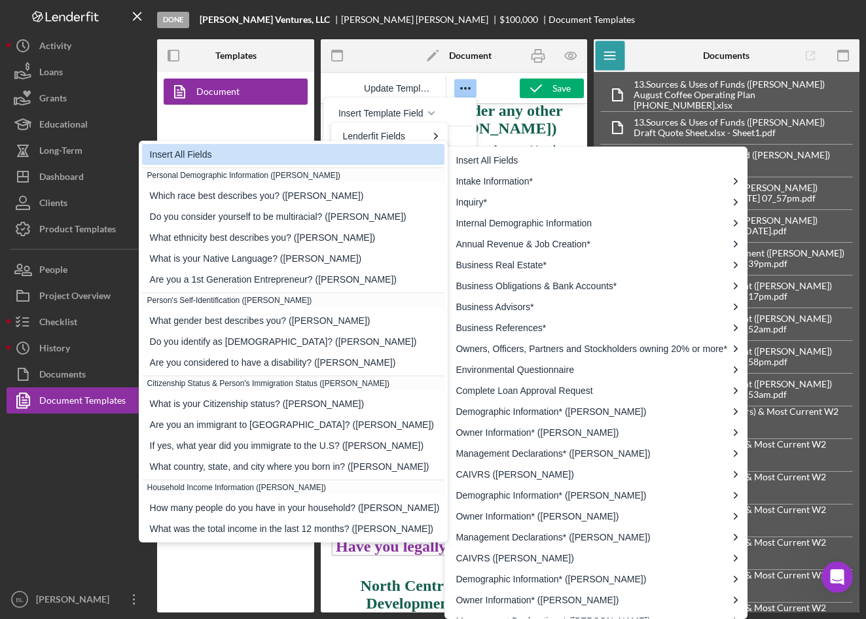
click at [179, 155] on div "Insert All Fields" at bounding box center [295, 155] width 290 height 16
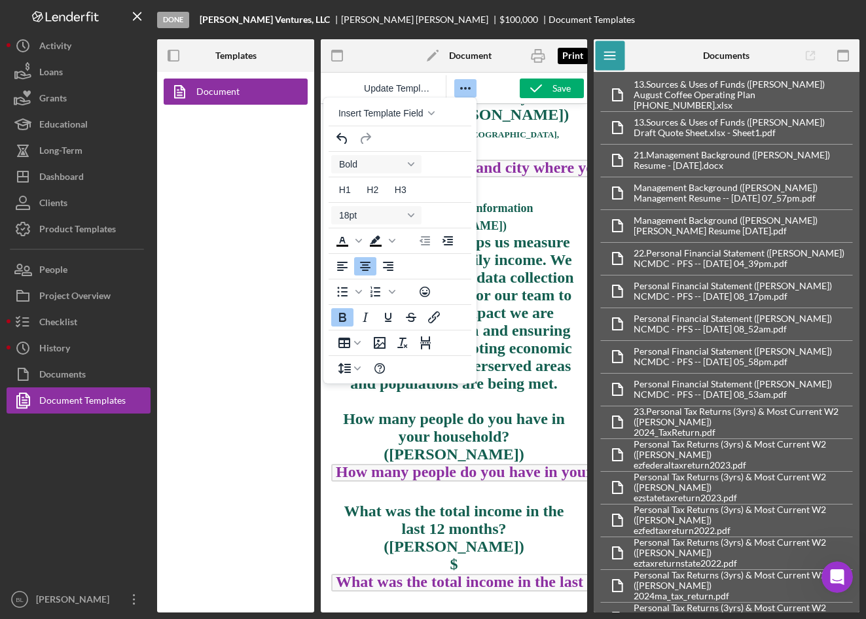
drag, startPoint x: 532, startPoint y: 55, endPoint x: 176, endPoint y: 535, distance: 598.0
click at [532, 55] on icon "button" at bounding box center [537, 56] width 13 height 5
click at [489, 90] on div "Update Template" at bounding box center [418, 88] width 194 height 26
click at [230, 164] on div "Document" at bounding box center [235, 342] width 157 height 541
click at [423, 114] on button "Insert Template Field" at bounding box center [386, 113] width 110 height 18
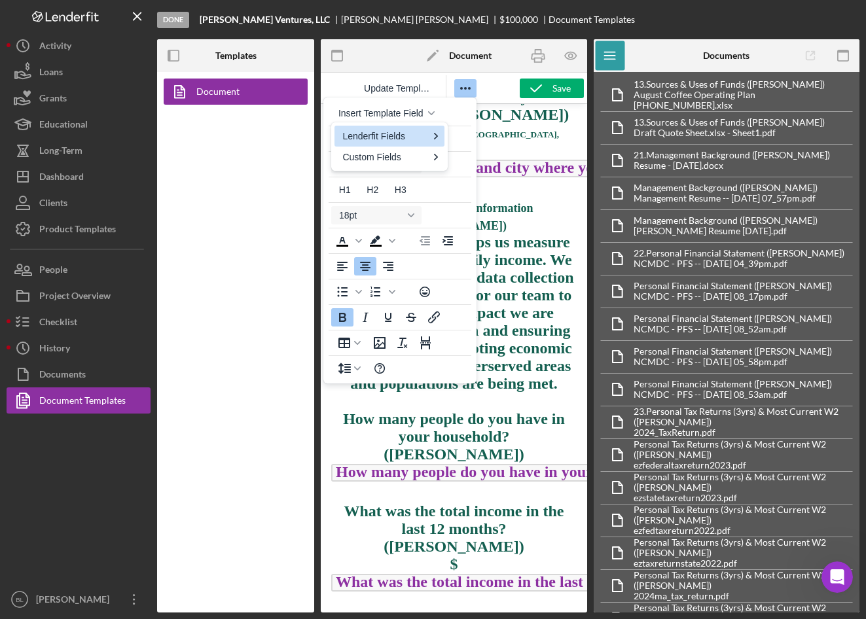
click at [485, 89] on div "Update Template" at bounding box center [418, 88] width 194 height 26
click at [467, 88] on icon "Reveal or hide additional toolbar items" at bounding box center [466, 89] width 16 height 16
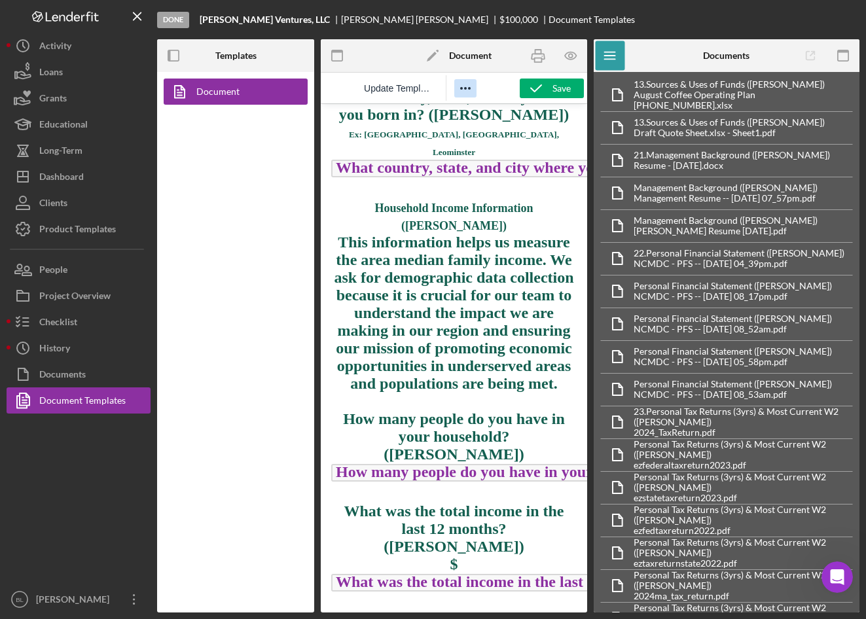
click at [467, 88] on icon "Reveal or hide additional toolbar items" at bounding box center [466, 89] width 16 height 16
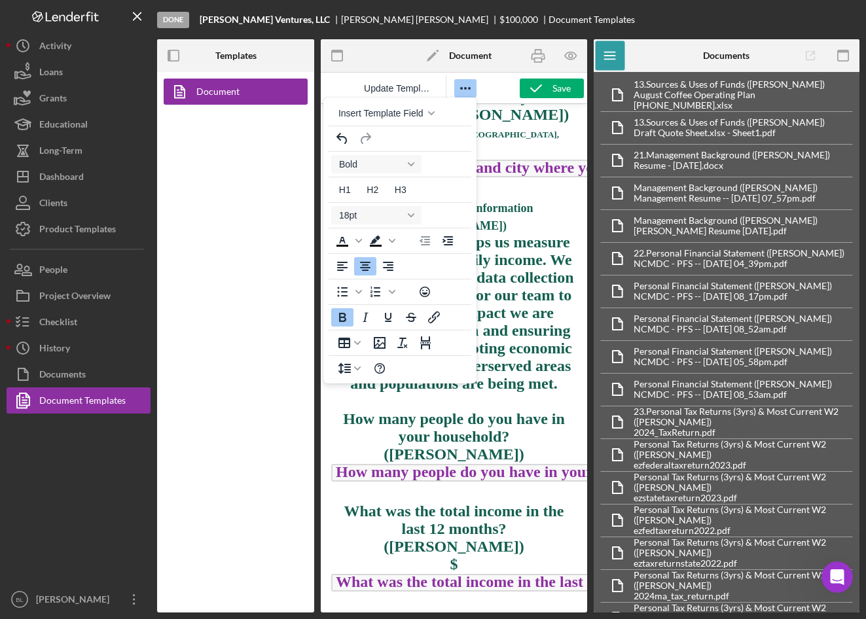
click at [488, 82] on div "Update Template" at bounding box center [418, 88] width 194 height 26
click at [496, 82] on div "Update Template" at bounding box center [418, 88] width 194 height 26
click at [253, 165] on div "Document" at bounding box center [235, 342] width 157 height 541
